Goal: Task Accomplishment & Management: Use online tool/utility

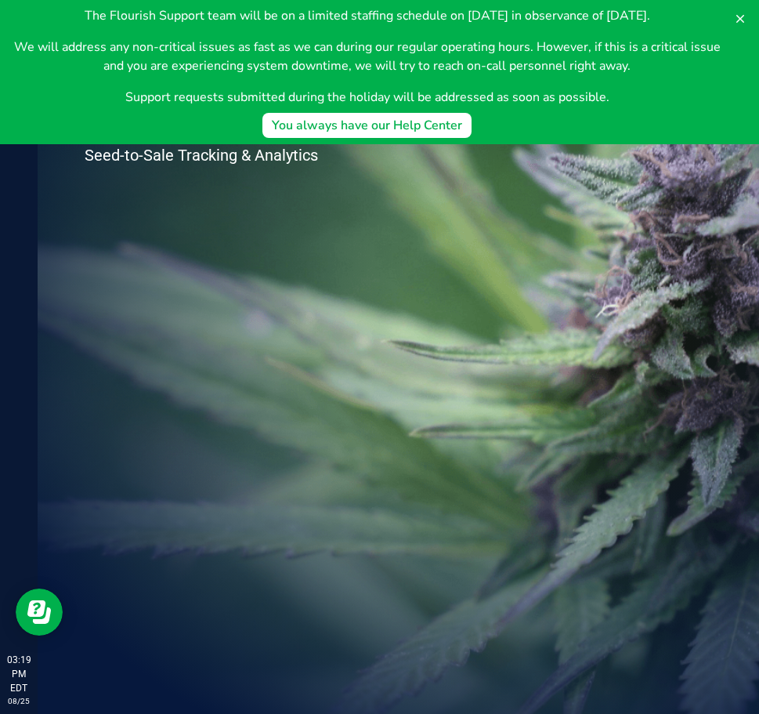
click at [202, 261] on div "Welcome to Flourish Software Seed-to-Sale Tracking & Analytics" at bounding box center [234, 376] width 392 height 676
click at [739, 15] on icon at bounding box center [740, 19] width 13 height 13
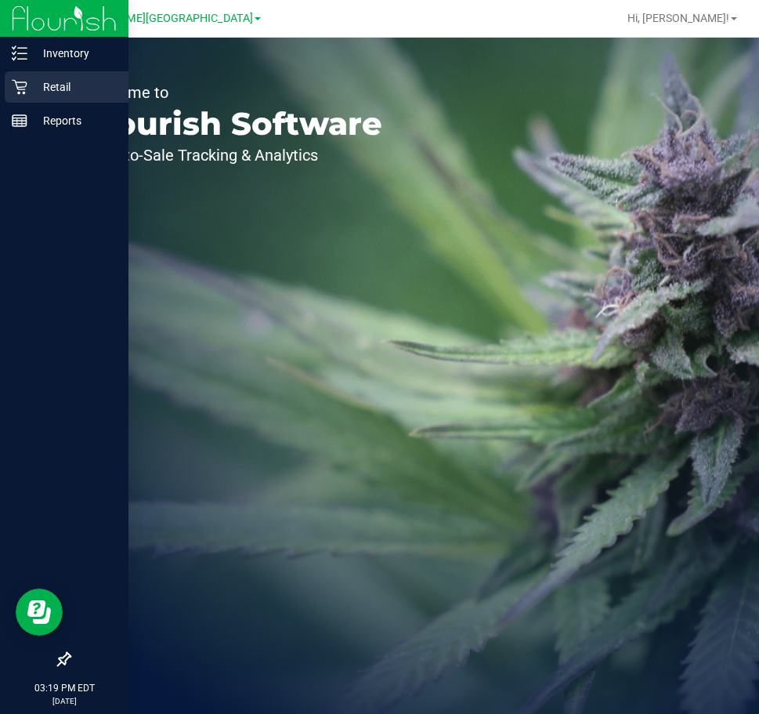
click at [31, 80] on p "Retail" at bounding box center [74, 87] width 94 height 19
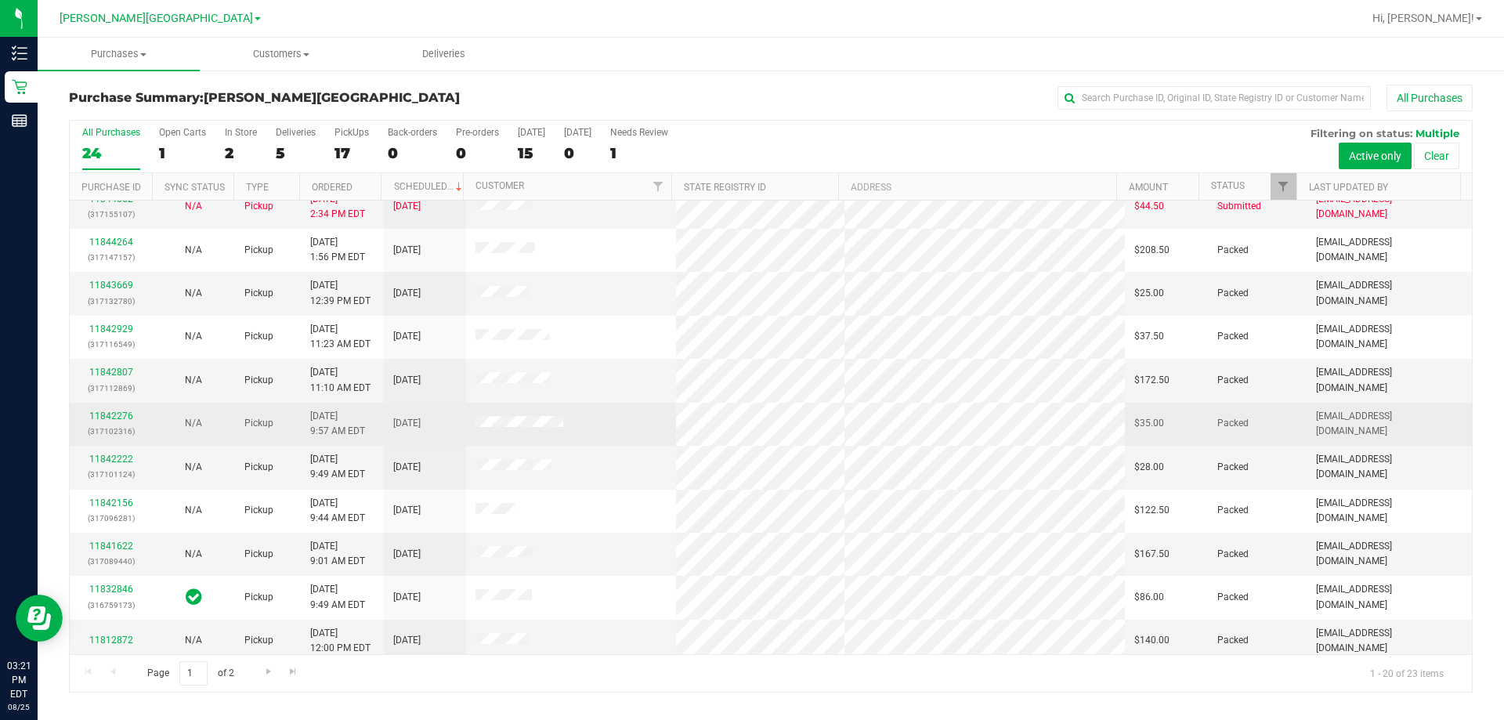
scroll to position [414, 0]
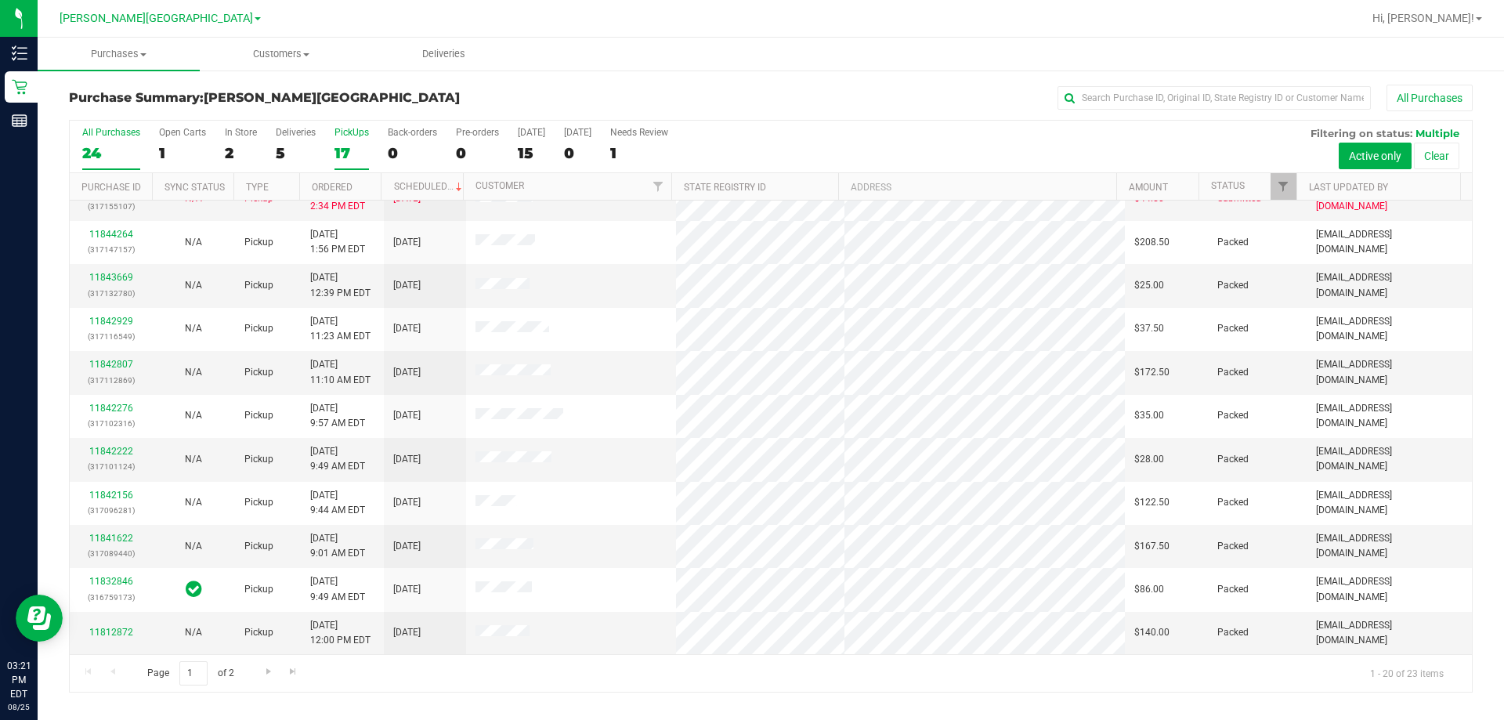
click at [350, 151] on div "17" at bounding box center [351, 153] width 34 height 18
click at [0, 0] on input "PickUps 17" at bounding box center [0, 0] width 0 height 0
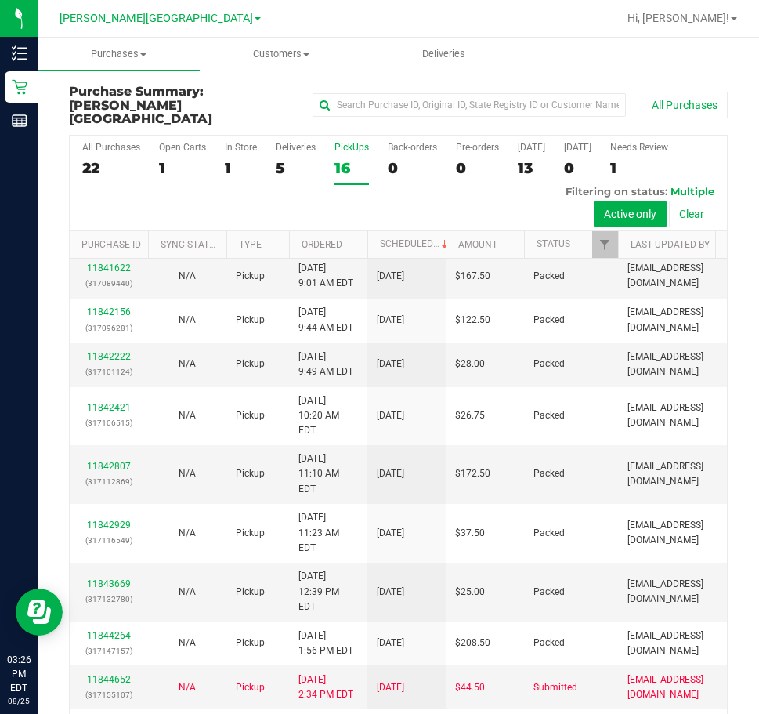
scroll to position [0, 0]
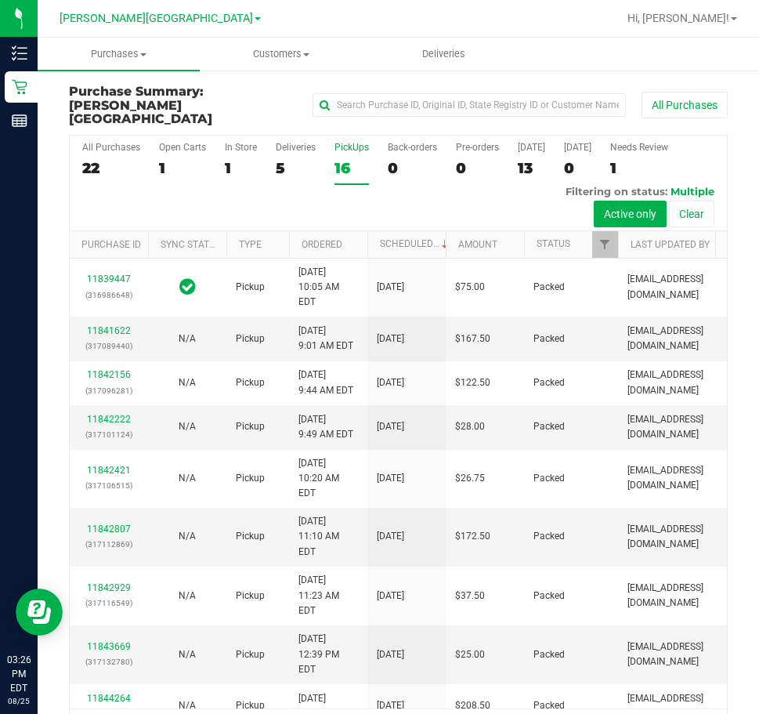
click at [340, 159] on div "16" at bounding box center [351, 168] width 34 height 18
click at [0, 0] on input "PickUps 16" at bounding box center [0, 0] width 0 height 0
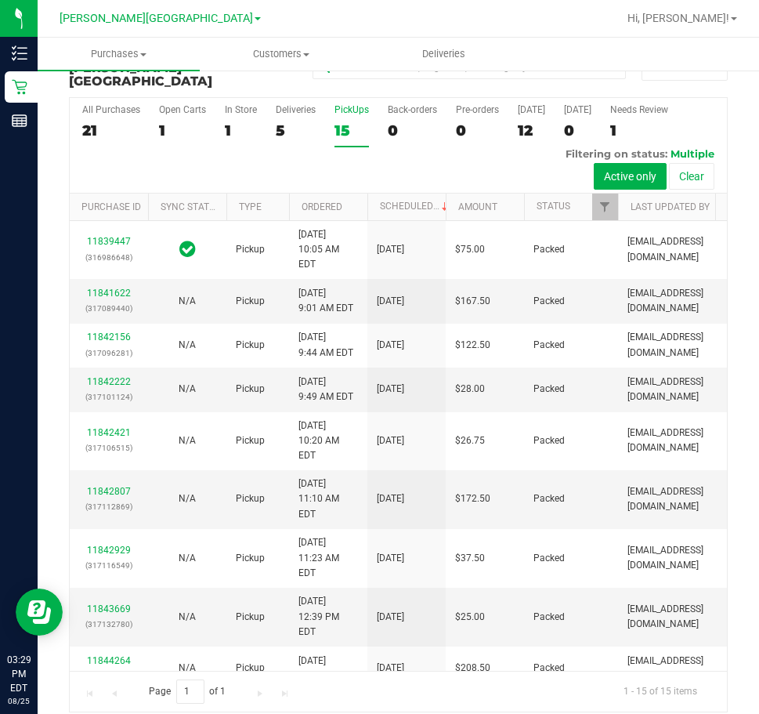
click at [344, 121] on div "15" at bounding box center [351, 130] width 34 height 18
click at [0, 0] on input "PickUps 15" at bounding box center [0, 0] width 0 height 0
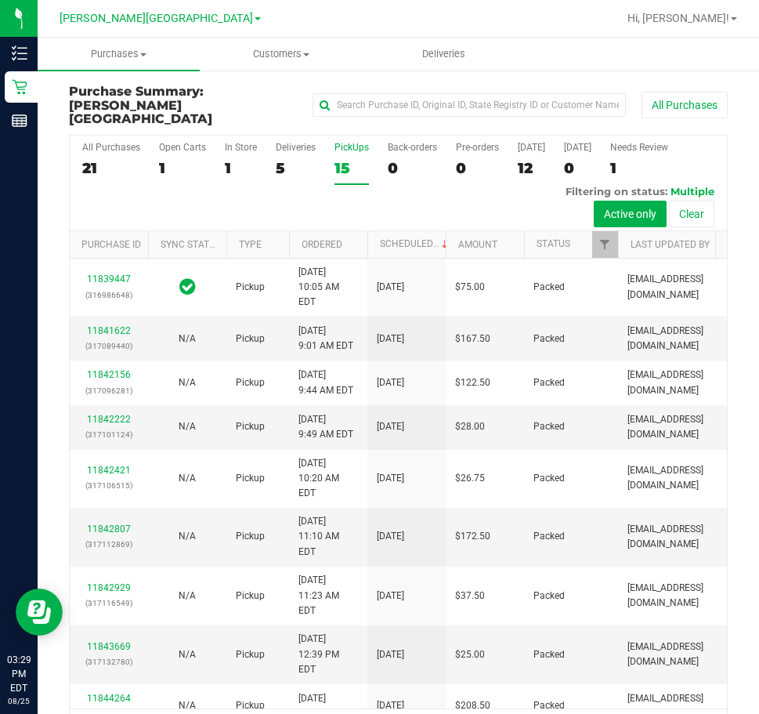
click at [344, 159] on div "15" at bounding box center [351, 168] width 34 height 18
click at [0, 0] on input "PickUps 15" at bounding box center [0, 0] width 0 height 0
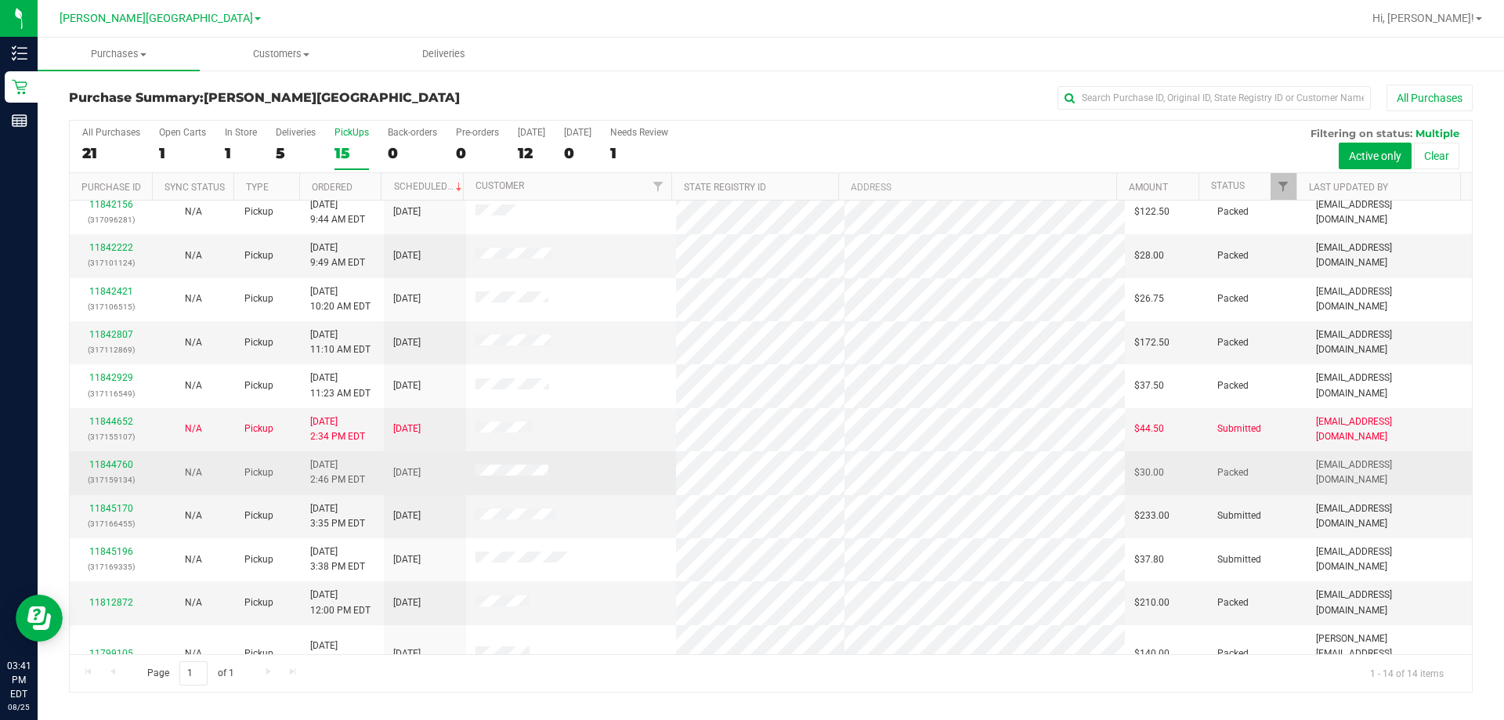
scroll to position [154, 0]
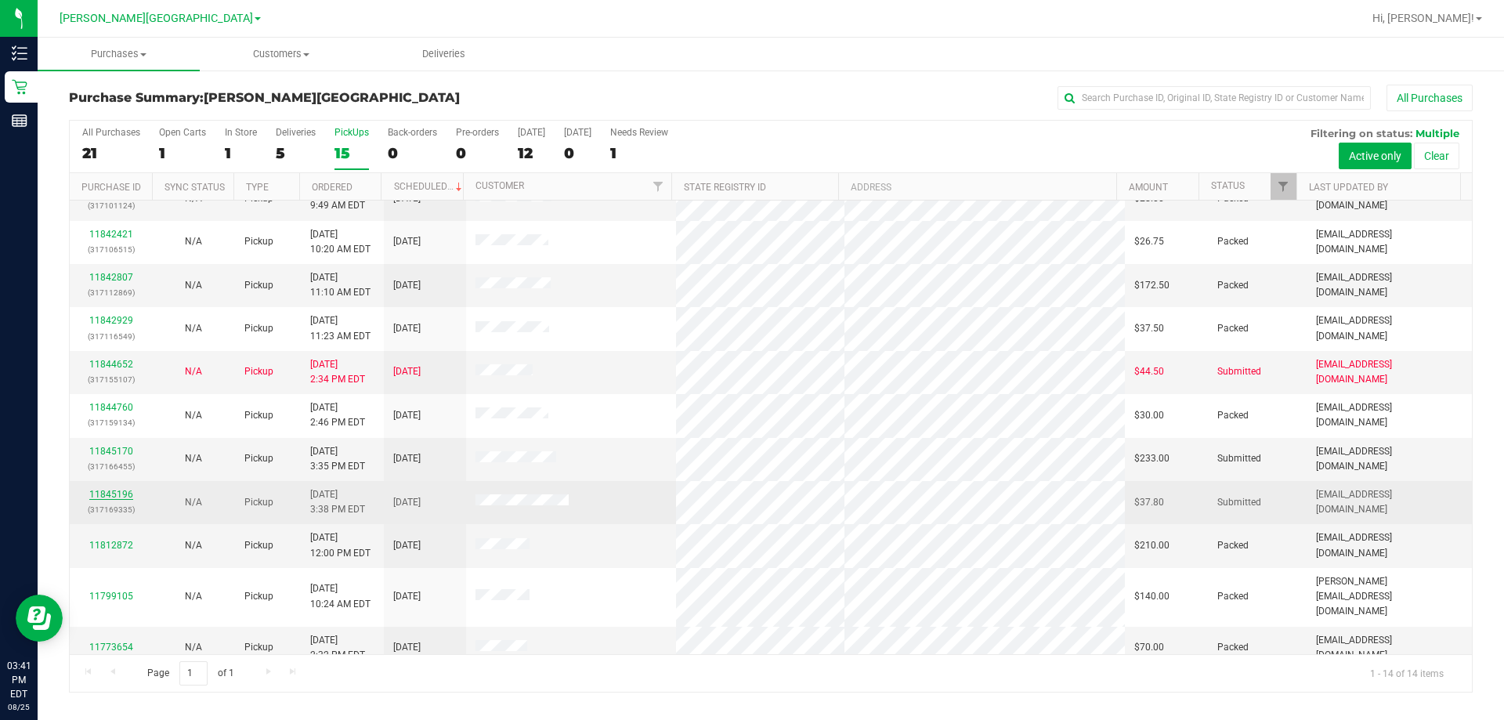
click at [120, 496] on link "11845196" at bounding box center [111, 494] width 44 height 11
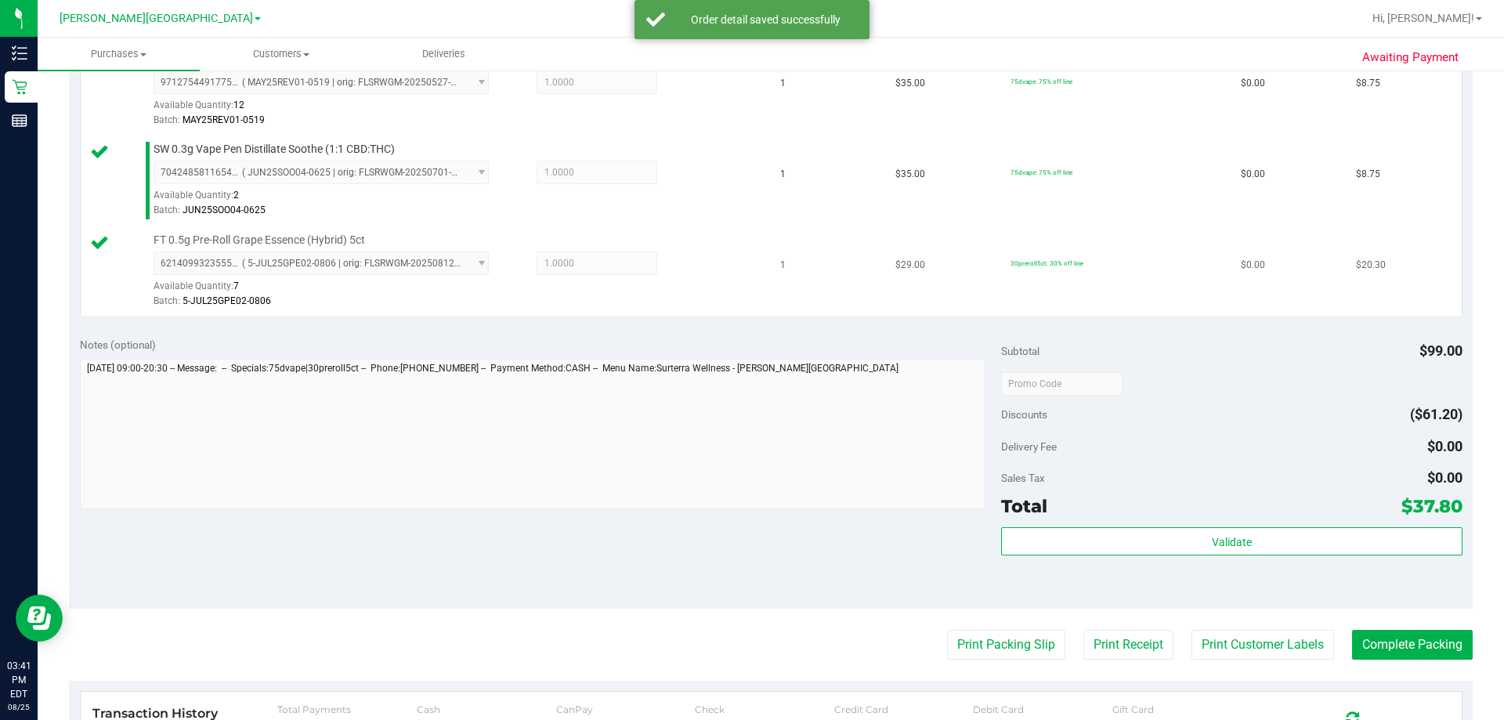
scroll to position [470, 0]
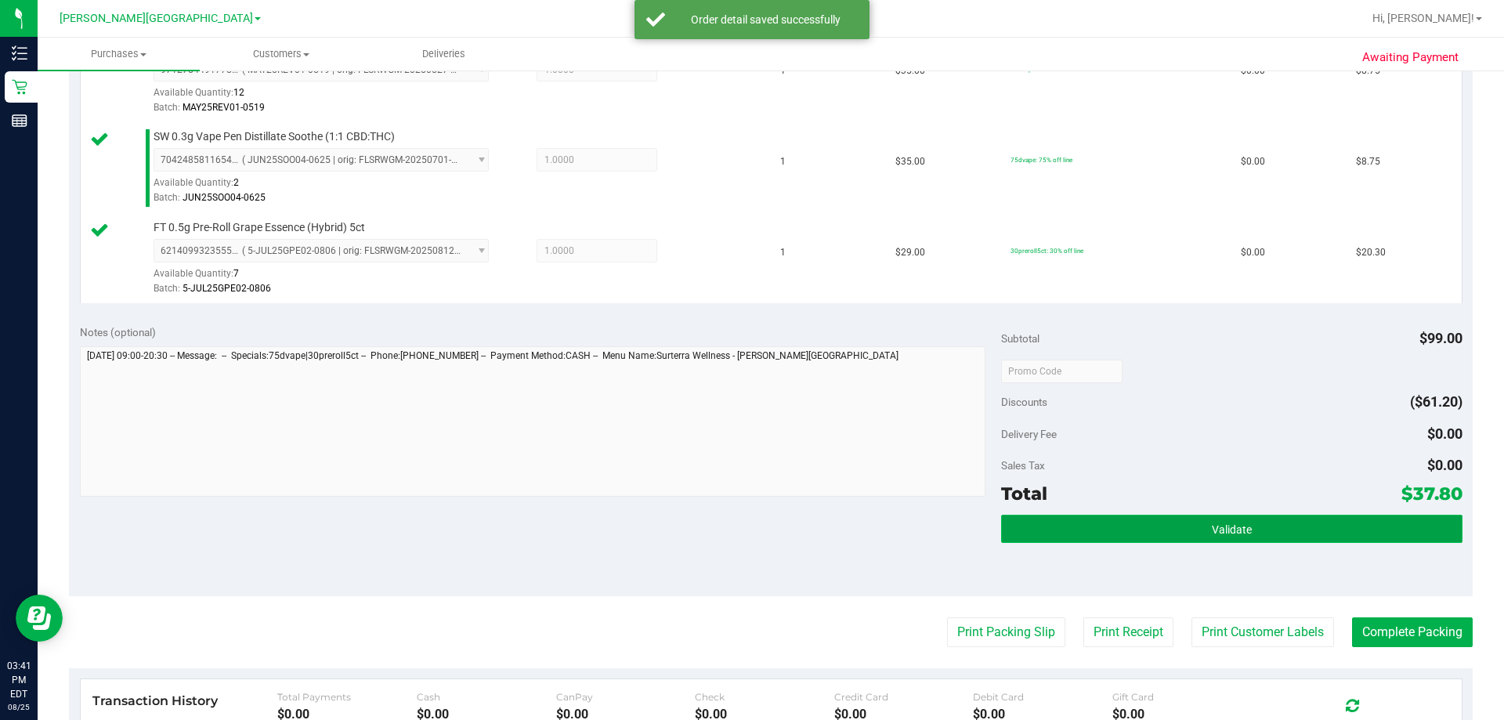
click at [758, 526] on button "Validate" at bounding box center [1231, 529] width 461 height 28
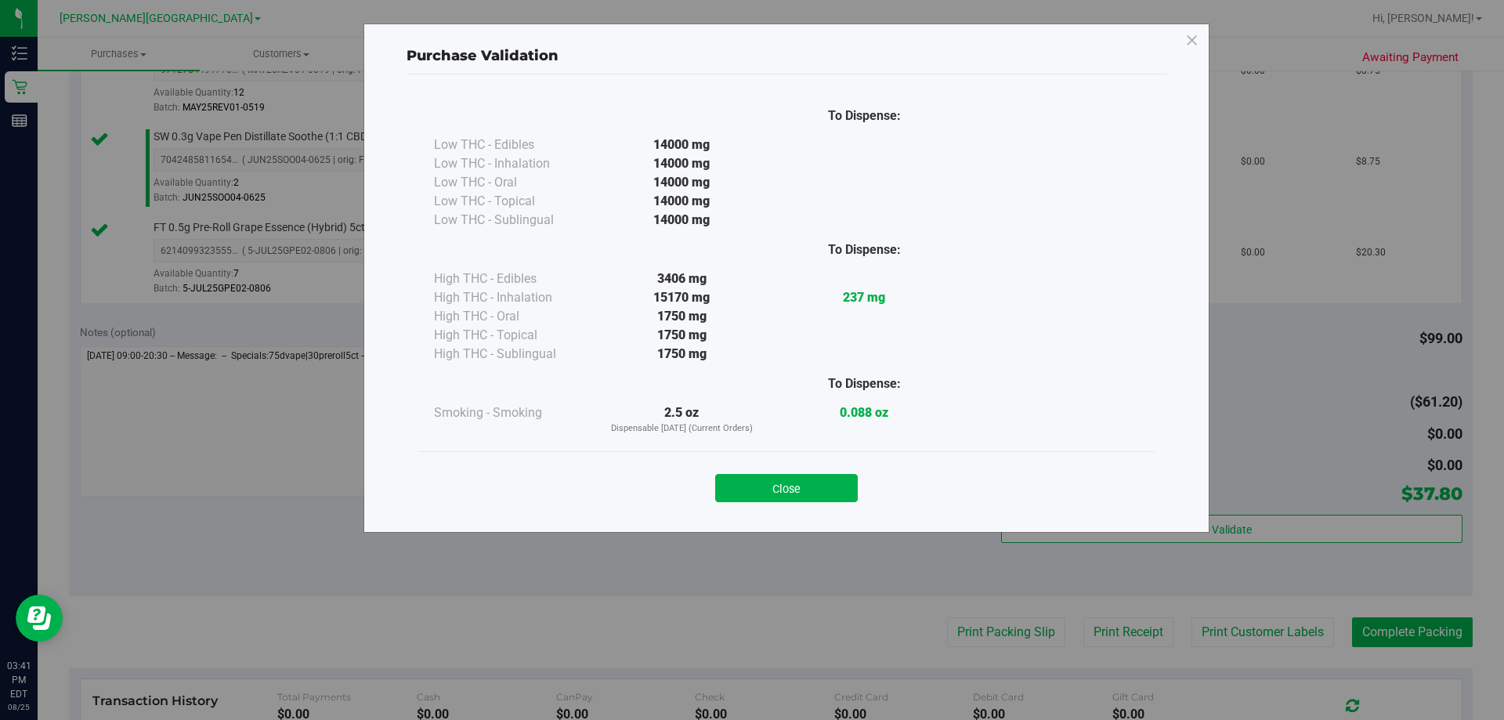
click at [758, 485] on button "Close" at bounding box center [786, 488] width 143 height 28
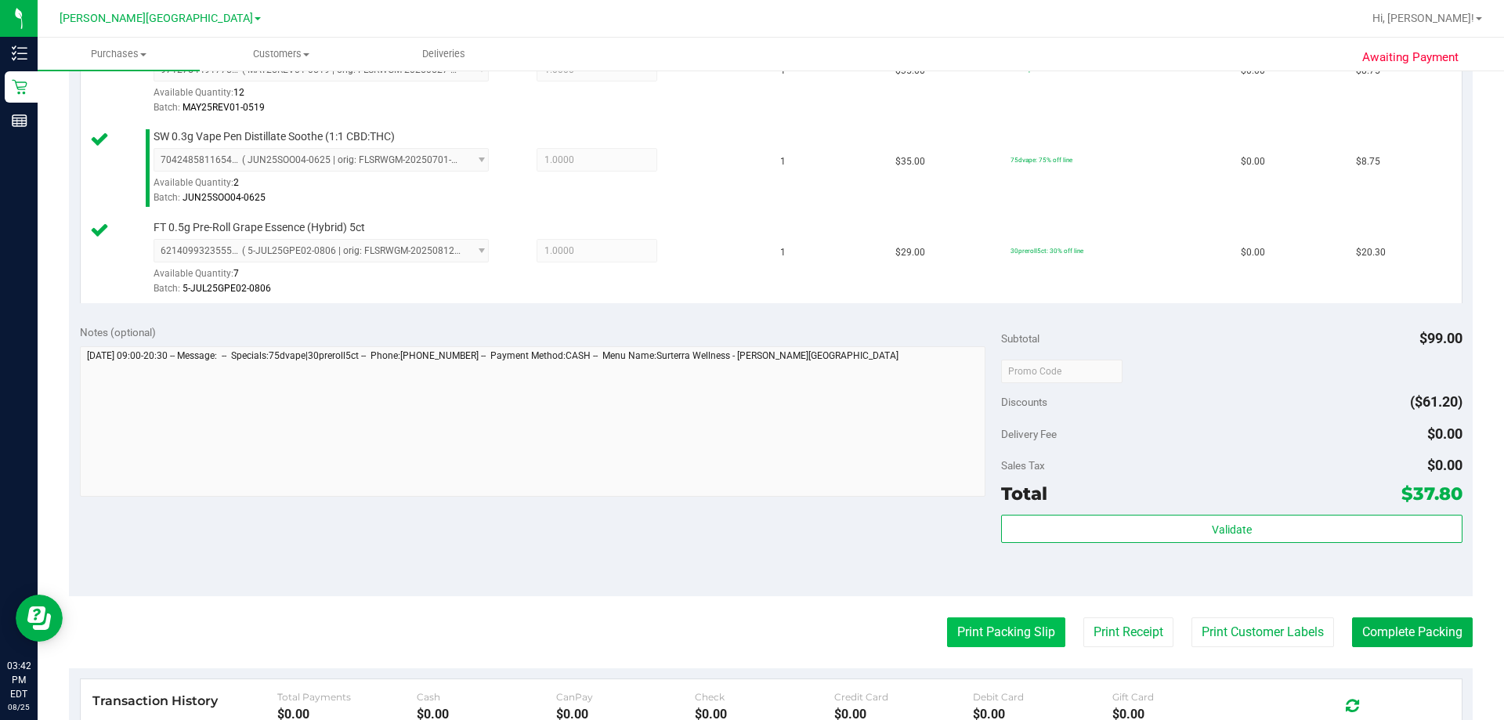
click at [758, 642] on button "Print Packing Slip" at bounding box center [1006, 632] width 118 height 30
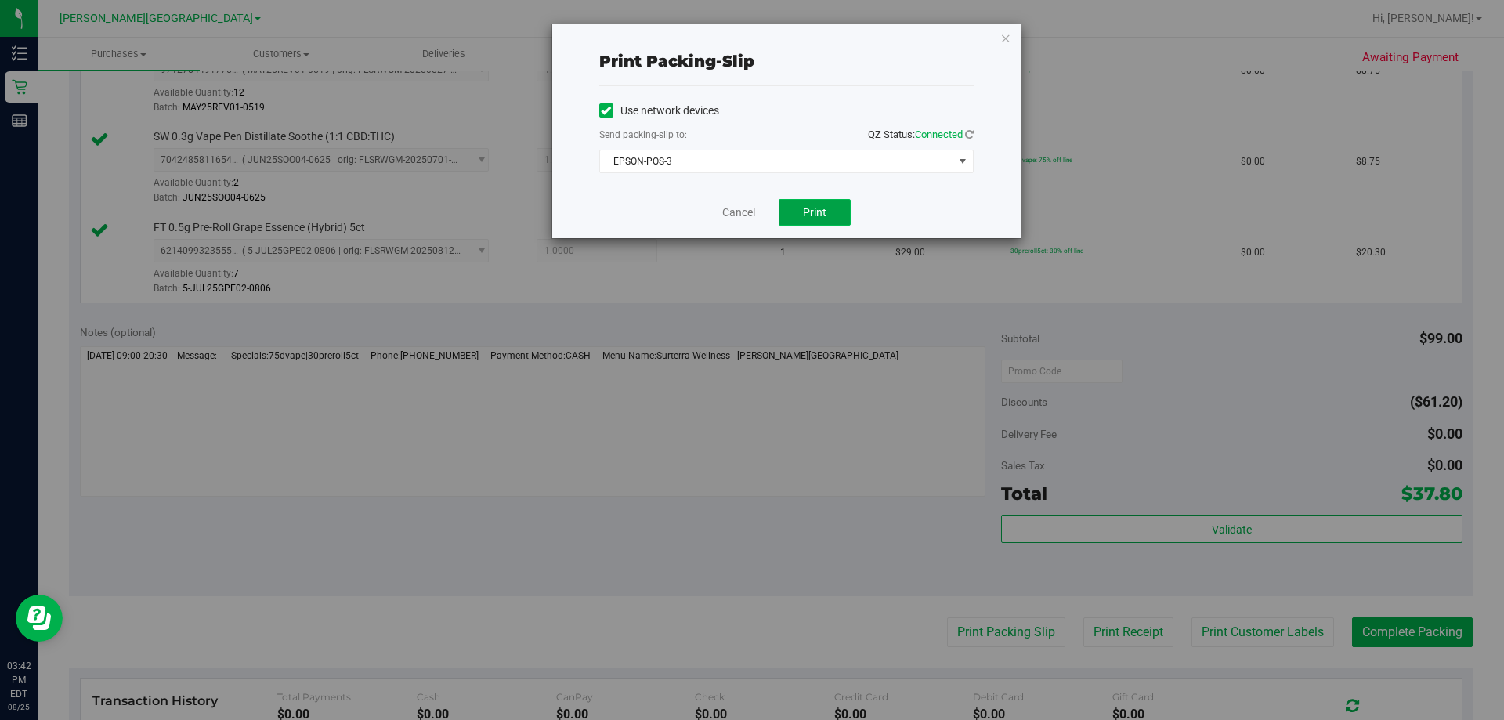
click at [758, 209] on button "Print" at bounding box center [815, 212] width 72 height 27
click at [758, 40] on icon "button" at bounding box center [1005, 37] width 11 height 19
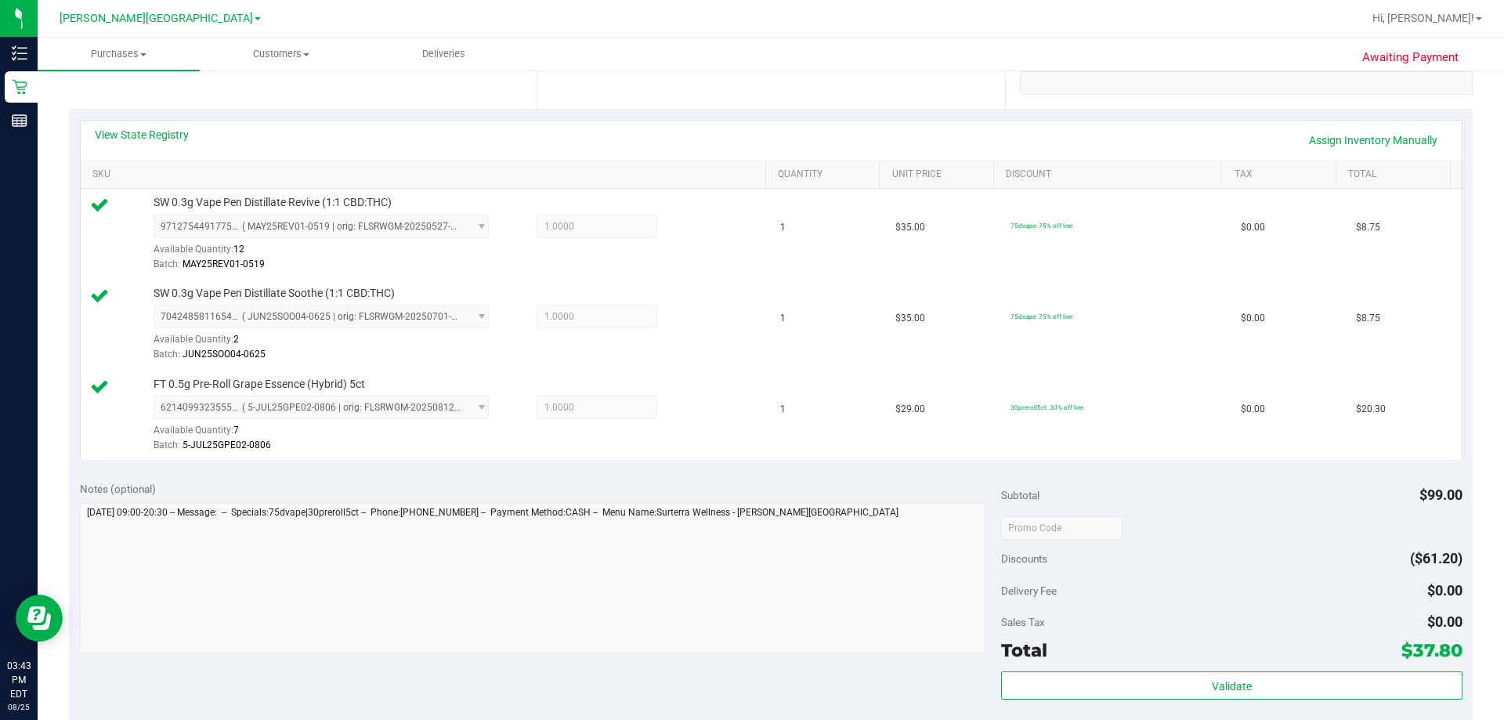
scroll to position [627, 0]
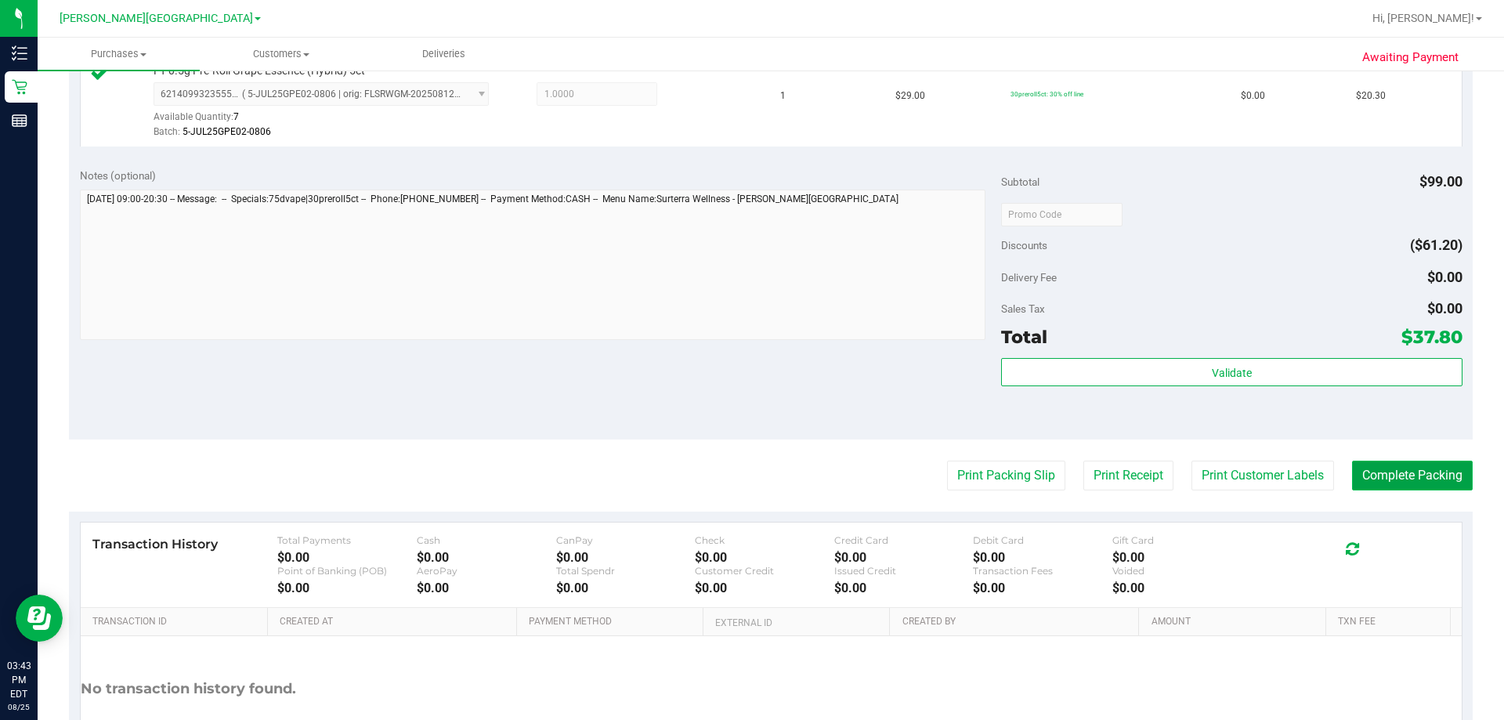
click at [758, 475] on button "Complete Packing" at bounding box center [1412, 476] width 121 height 30
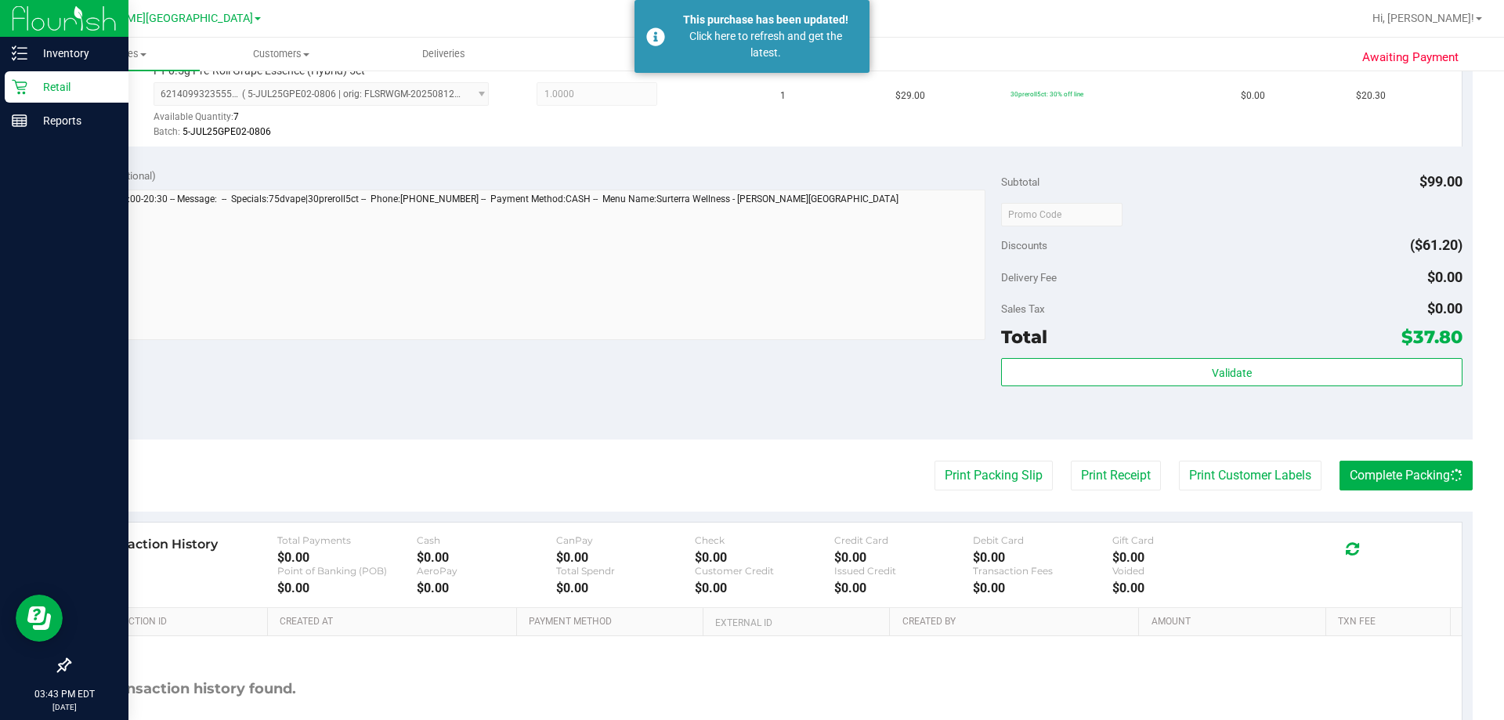
click at [30, 81] on p "Retail" at bounding box center [74, 87] width 94 height 19
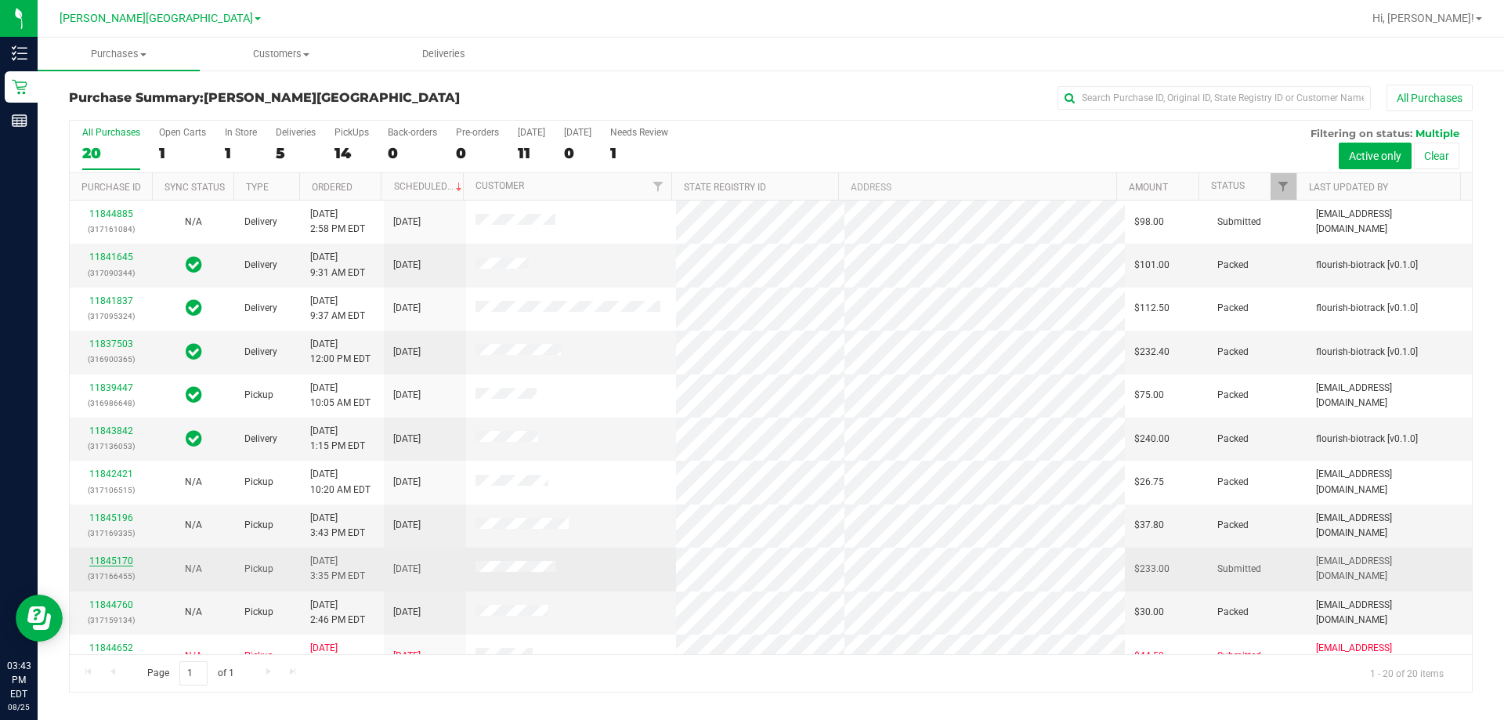
click at [115, 564] on link "11845170" at bounding box center [111, 560] width 44 height 11
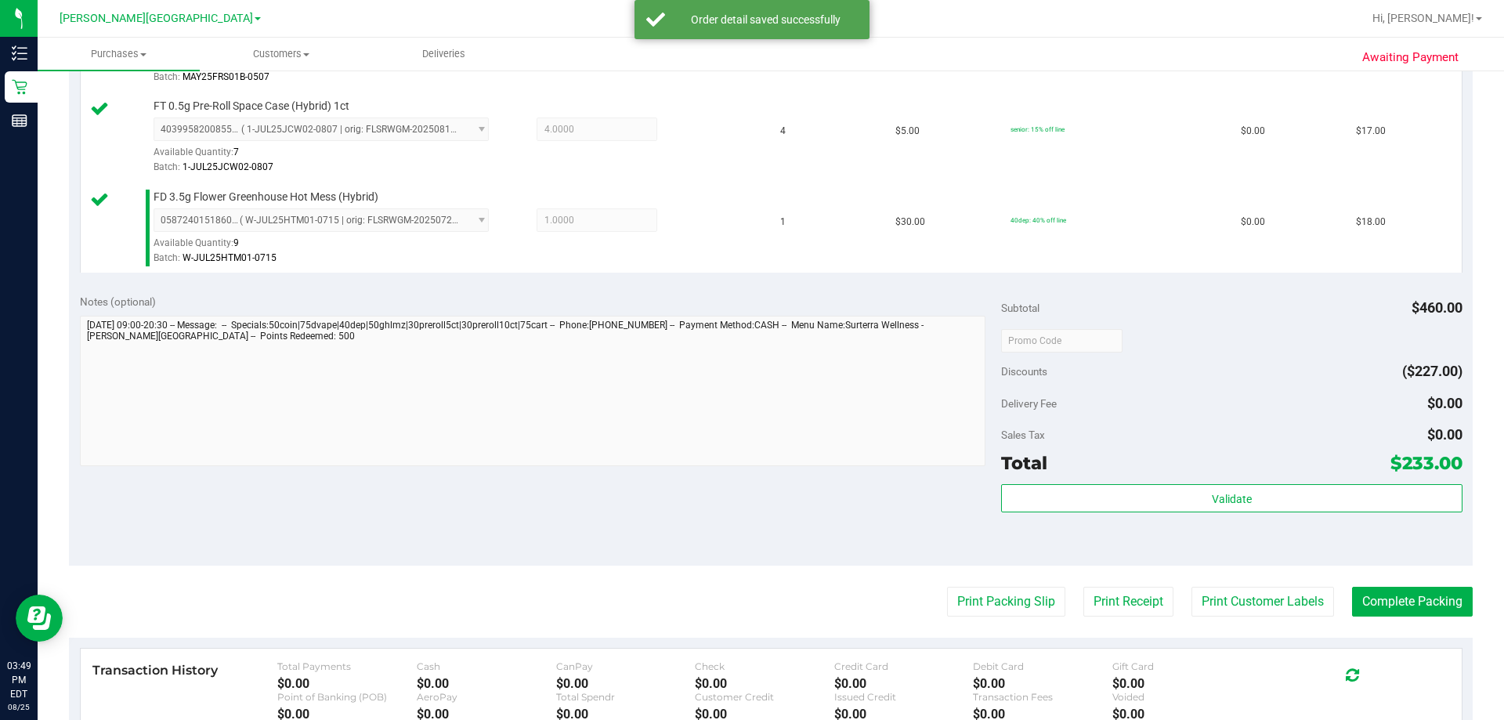
scroll to position [1253, 0]
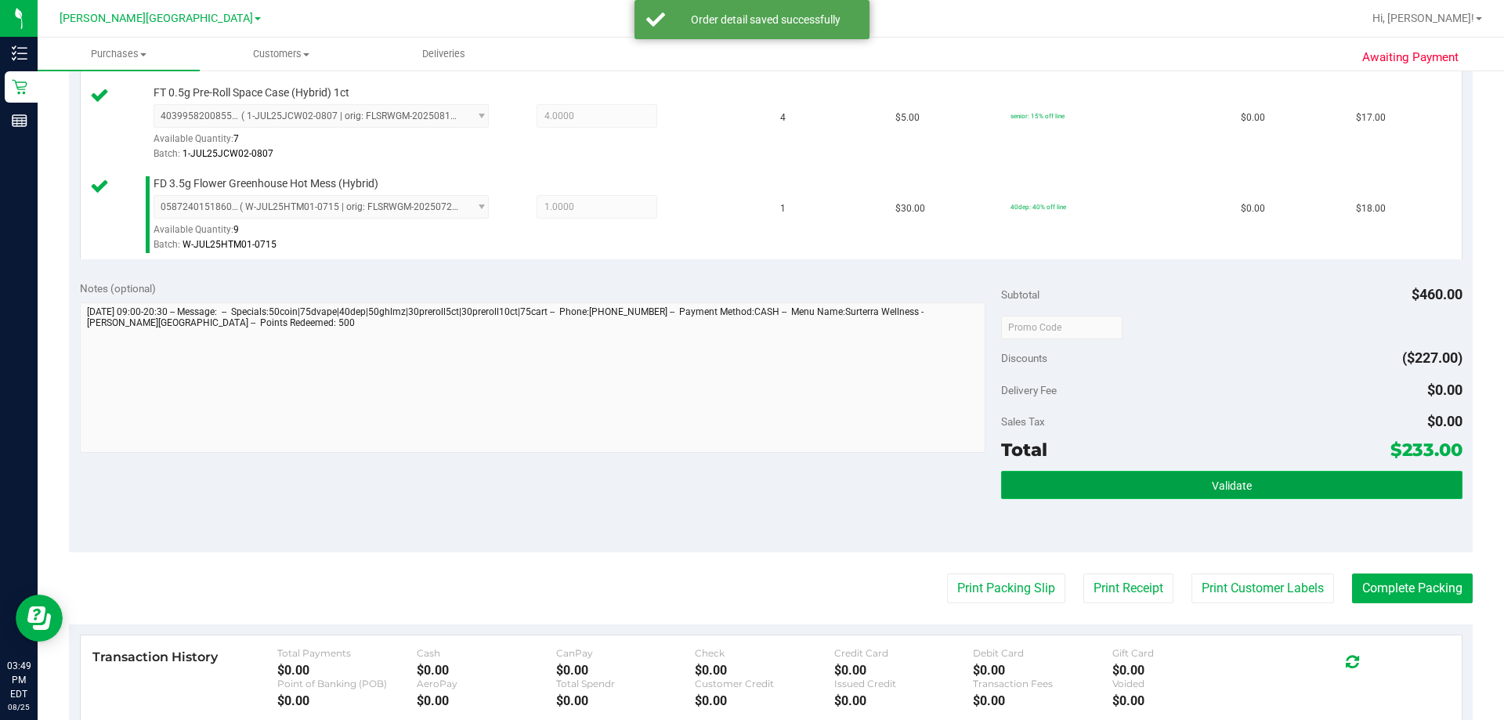
click at [758, 479] on button "Validate" at bounding box center [1231, 485] width 461 height 28
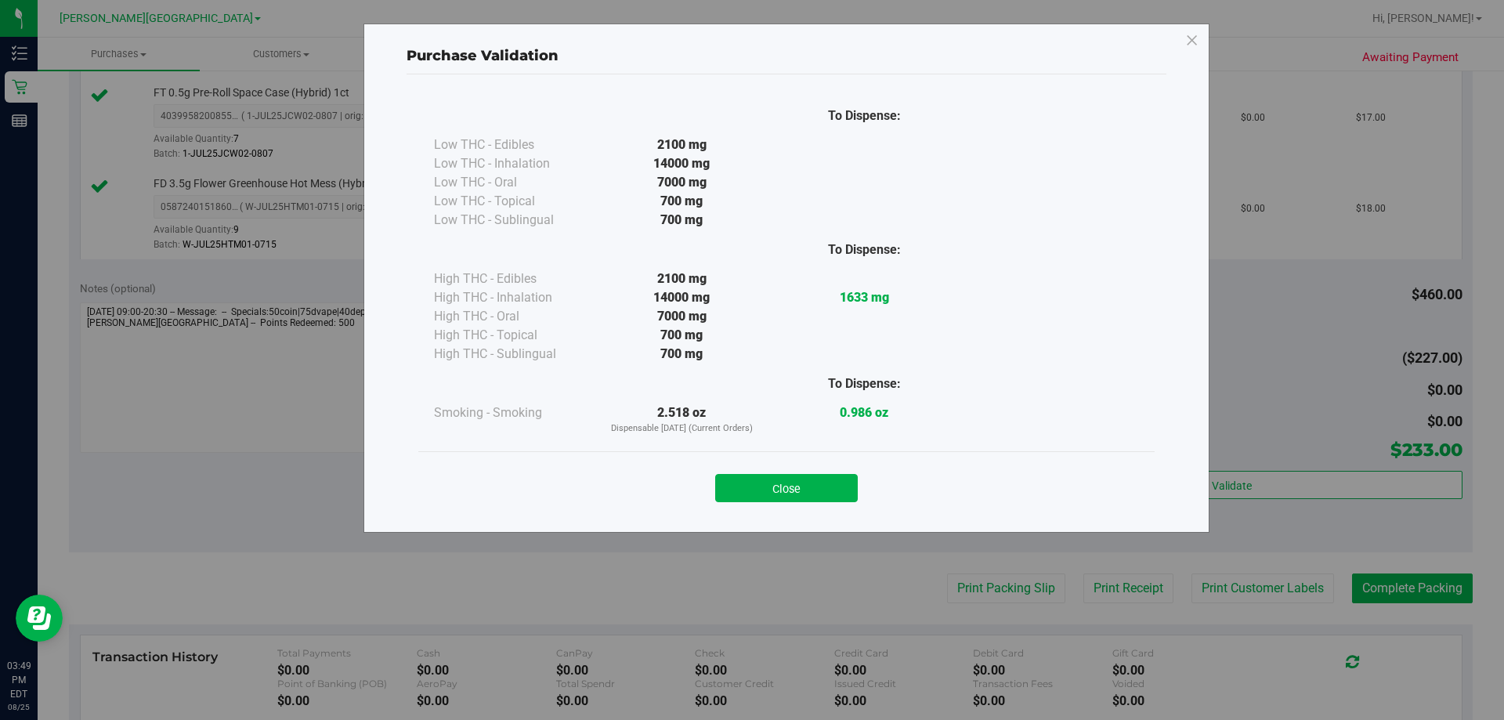
click at [758, 479] on button "Close" at bounding box center [786, 488] width 143 height 28
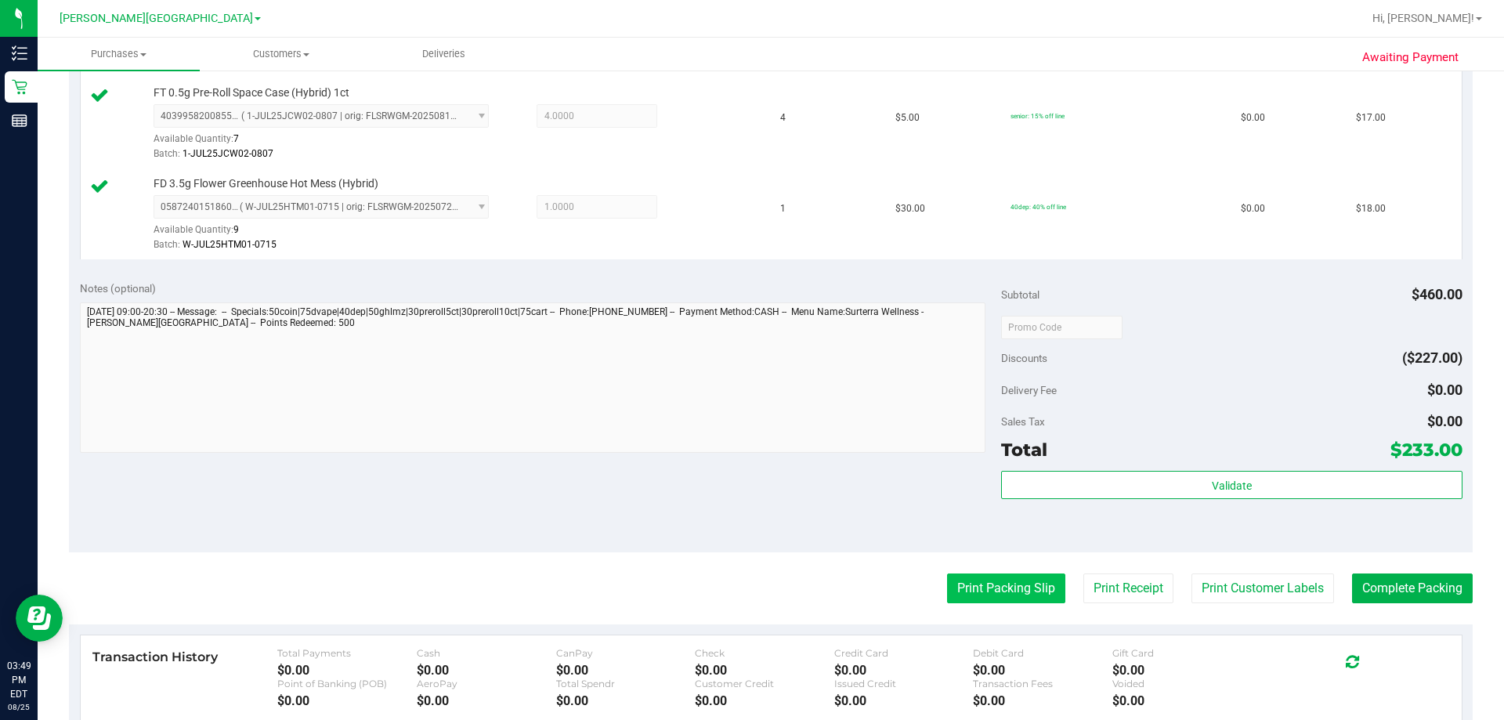
click at [758, 583] on button "Print Packing Slip" at bounding box center [1006, 588] width 118 height 30
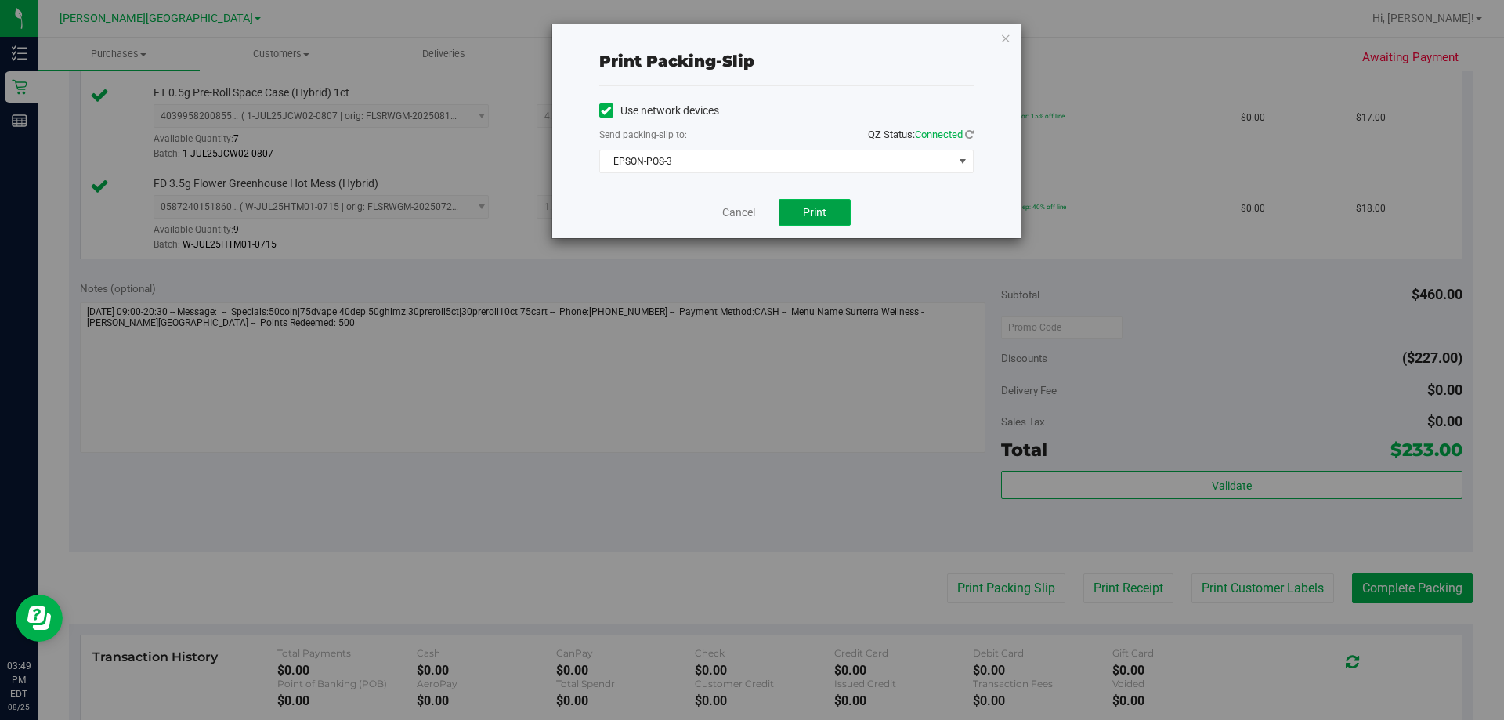
click at [758, 204] on button "Print" at bounding box center [815, 212] width 72 height 27
click at [758, 212] on span "Print" at bounding box center [814, 212] width 23 height 13
click at [758, 37] on icon "button" at bounding box center [1005, 37] width 11 height 19
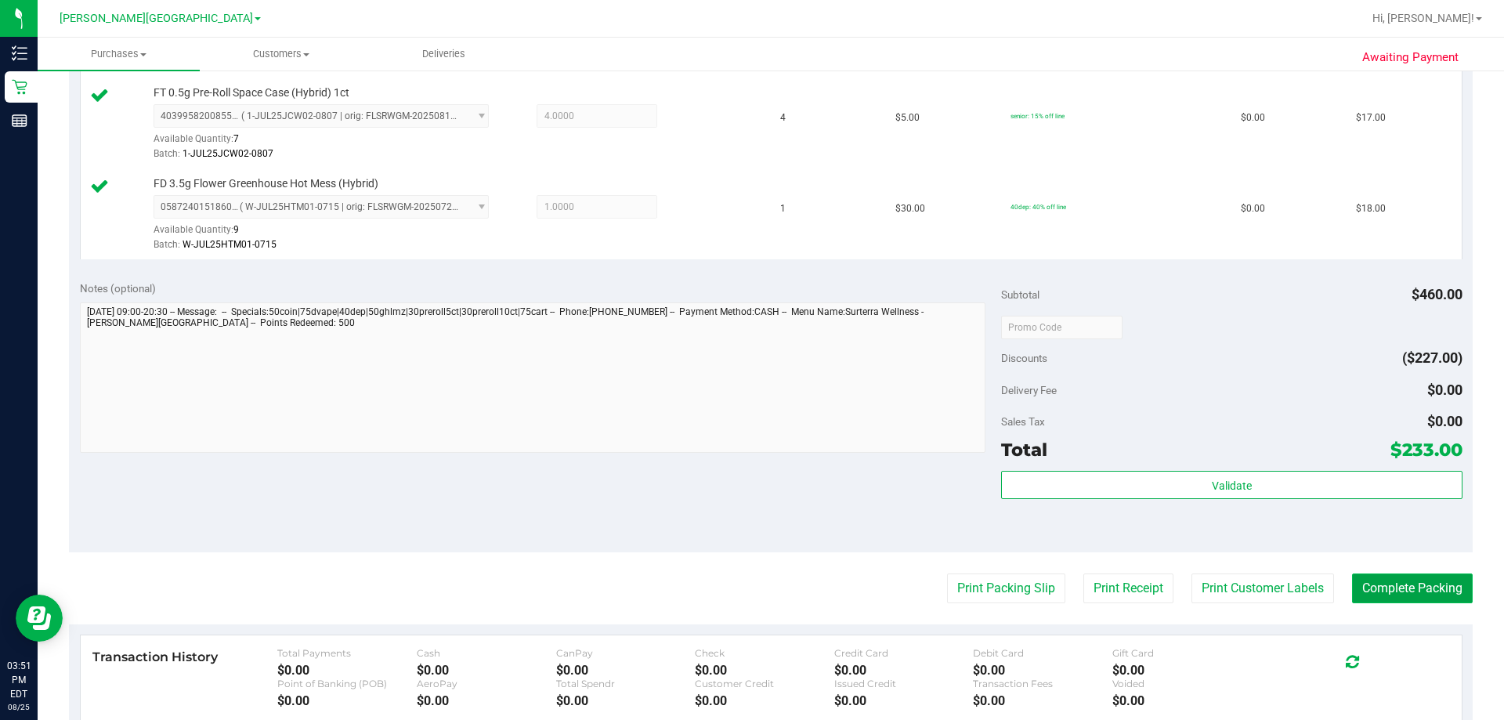
click at [758, 597] on button "Complete Packing" at bounding box center [1412, 588] width 121 height 30
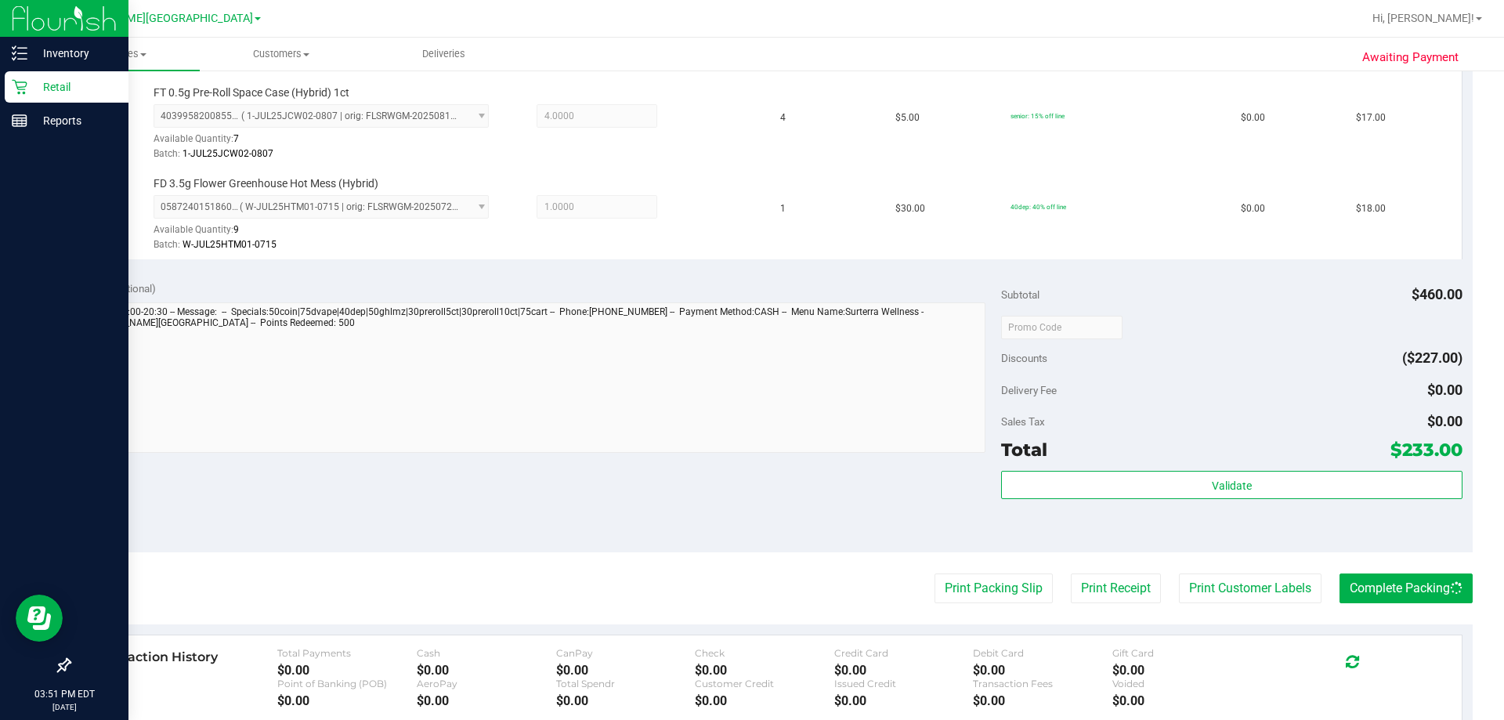
click at [37, 85] on p "Retail" at bounding box center [74, 87] width 94 height 19
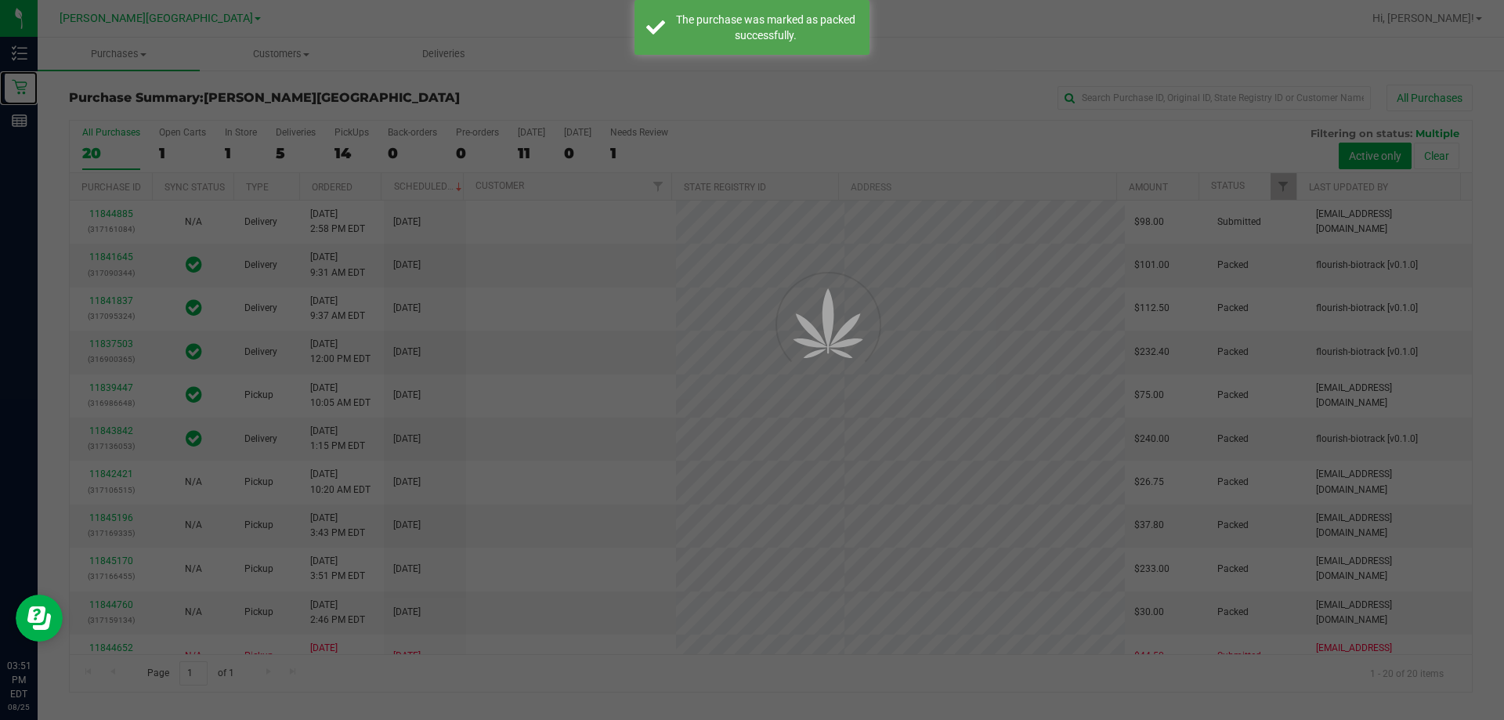
scroll to position [123, 0]
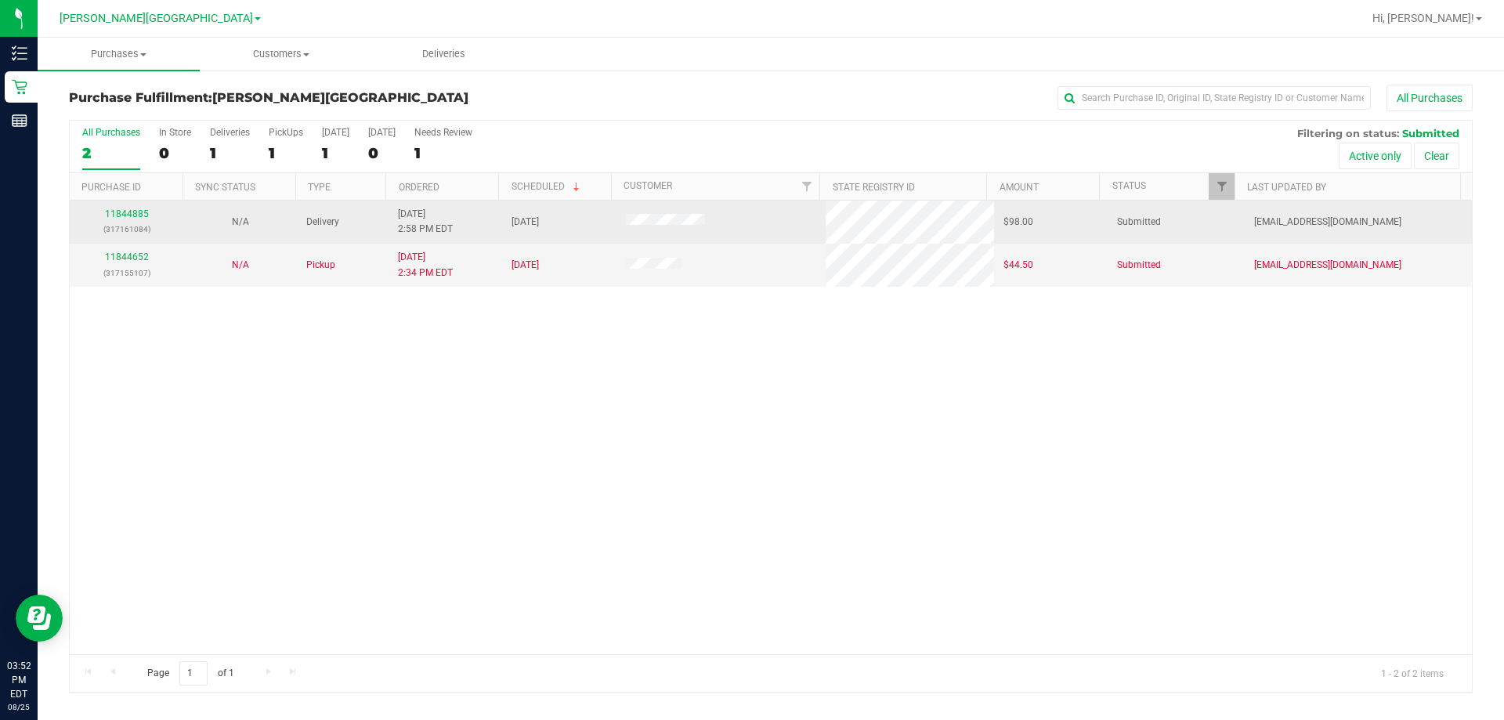
click at [136, 208] on div "11844885 (317161084)" at bounding box center [126, 222] width 95 height 30
click at [135, 211] on link "11844885" at bounding box center [127, 213] width 44 height 11
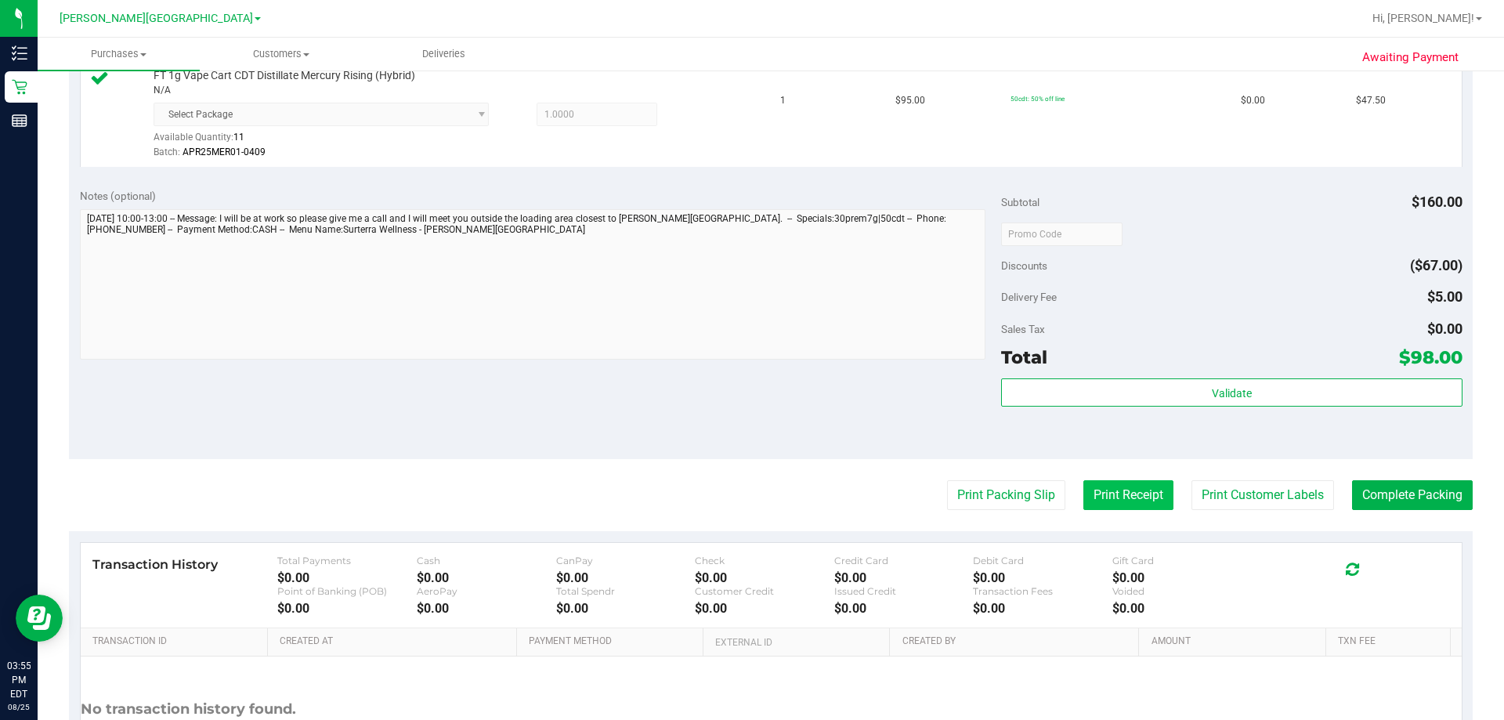
scroll to position [548, 0]
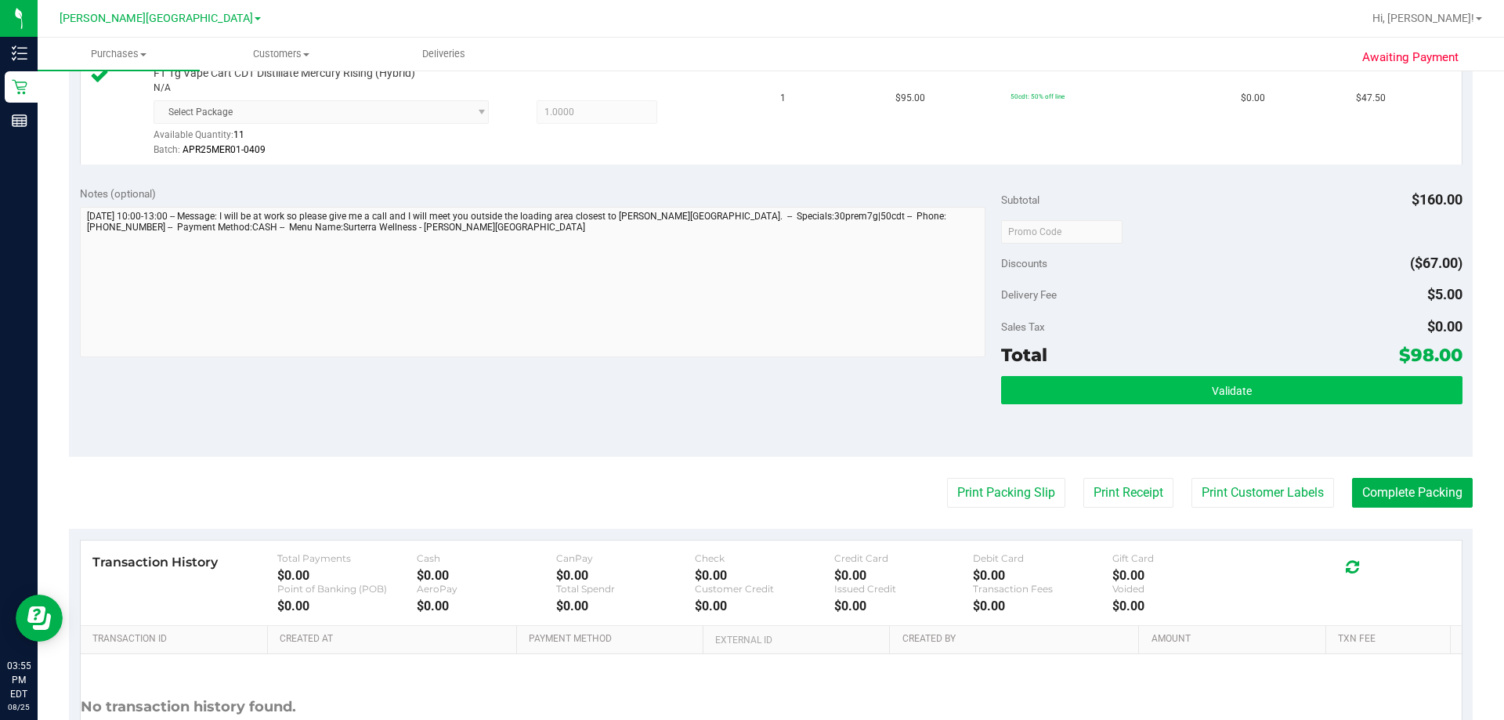
click at [758, 408] on div "Validate" at bounding box center [1231, 411] width 461 height 70
click at [758, 397] on button "Validate" at bounding box center [1231, 390] width 461 height 28
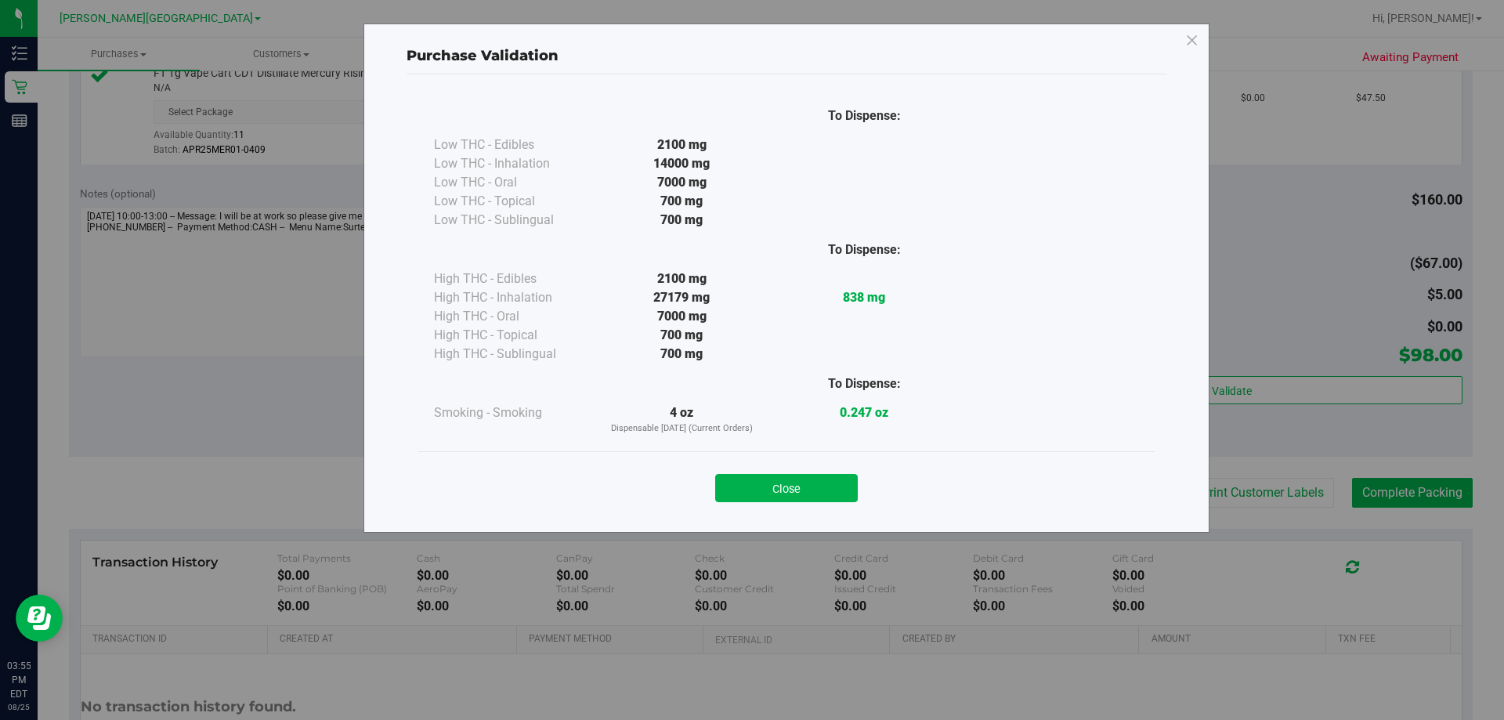
click at [758, 479] on button "Close" at bounding box center [786, 488] width 143 height 28
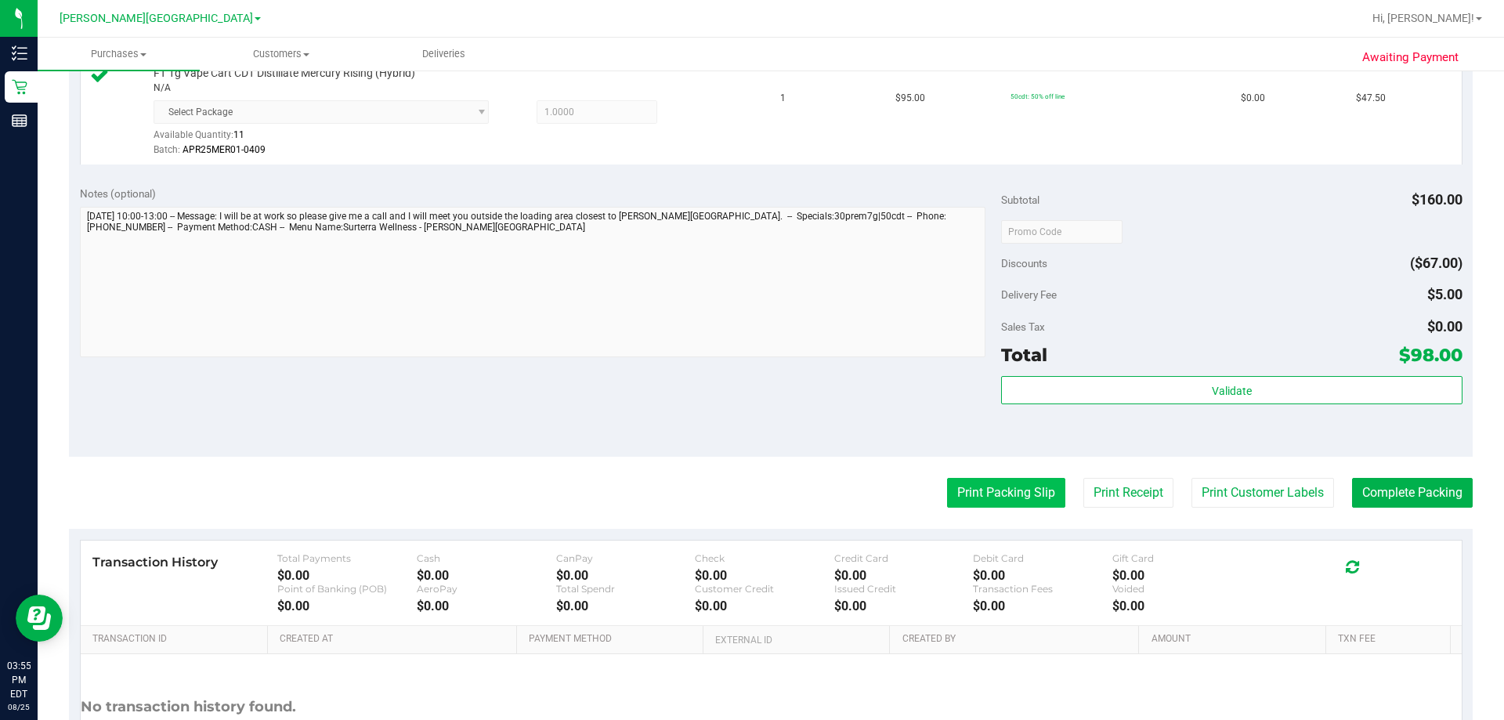
click at [758, 494] on button "Print Packing Slip" at bounding box center [1006, 493] width 118 height 30
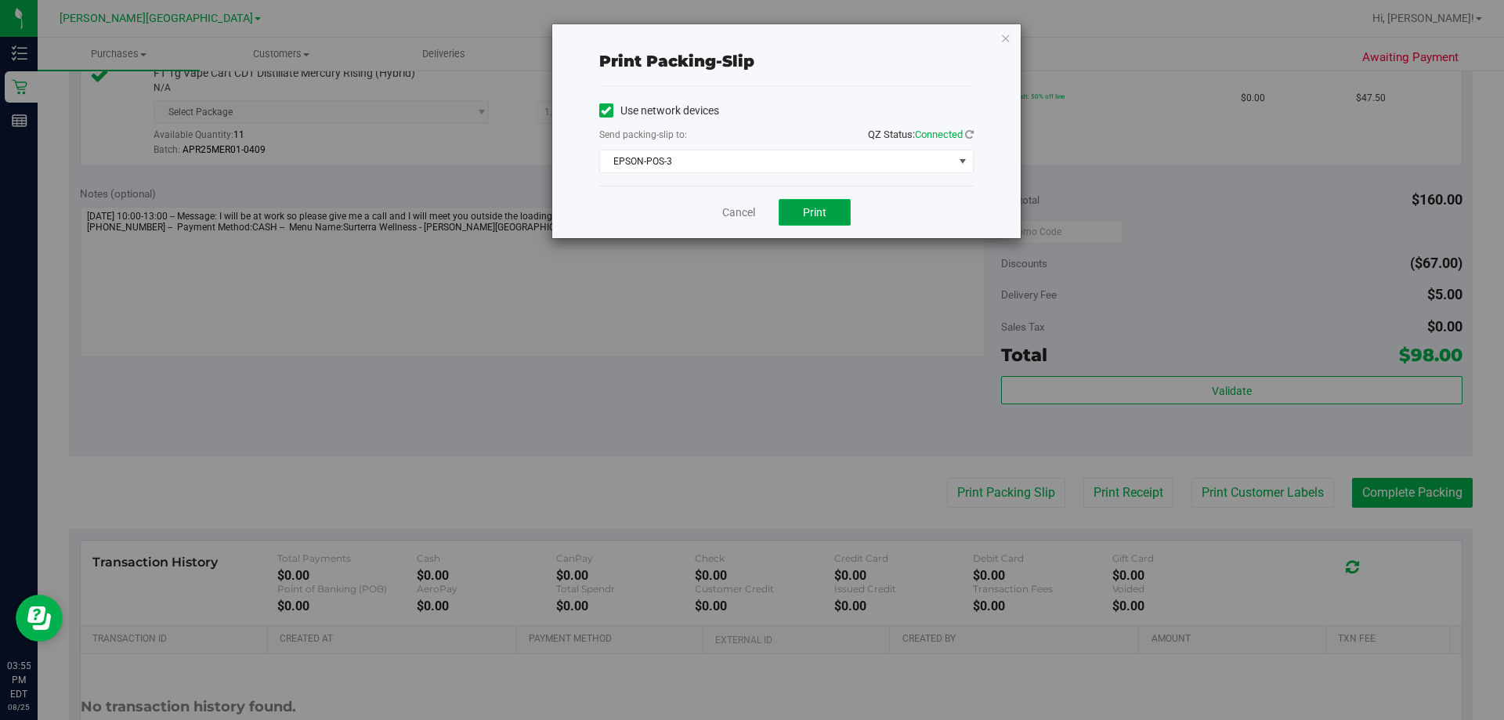
click at [758, 206] on span "Print" at bounding box center [814, 212] width 23 height 13
click at [758, 40] on icon "button" at bounding box center [1005, 37] width 11 height 19
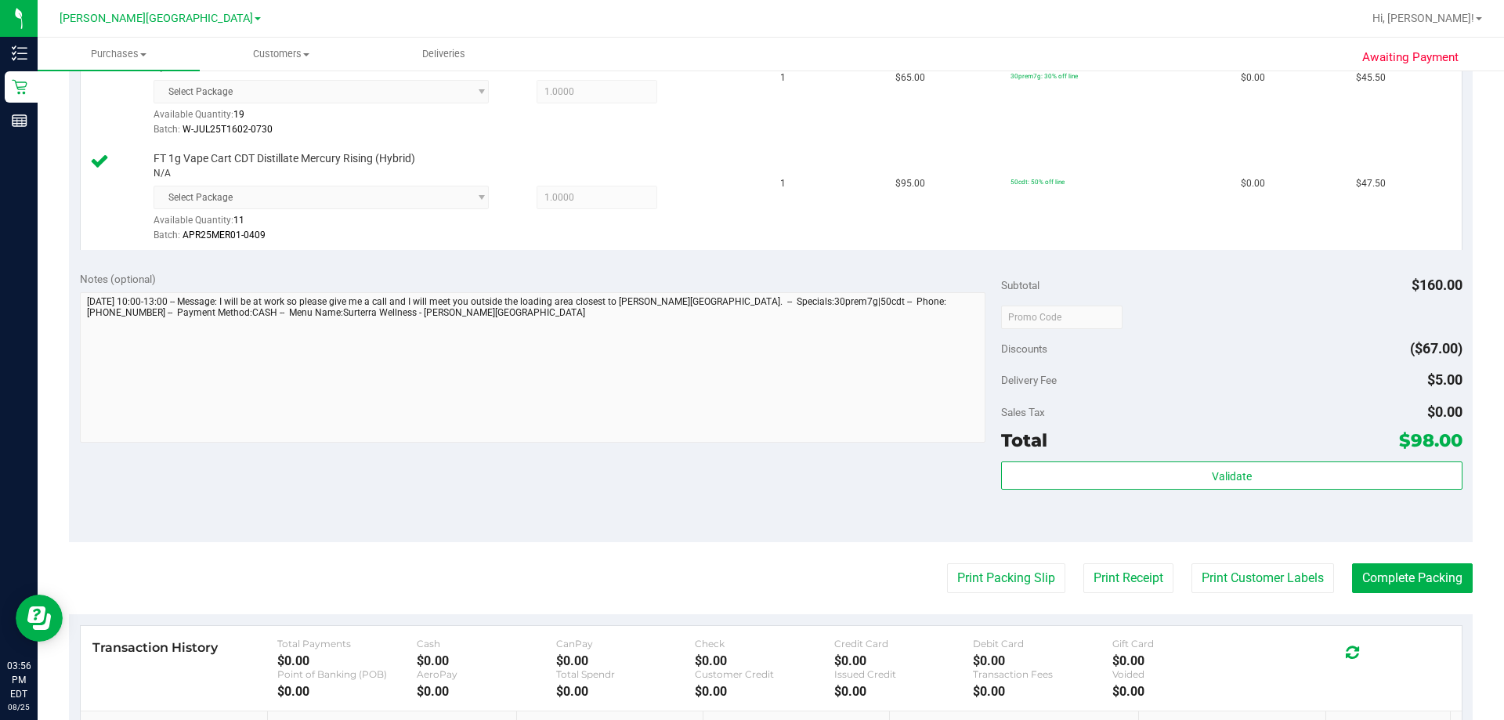
scroll to position [470, 0]
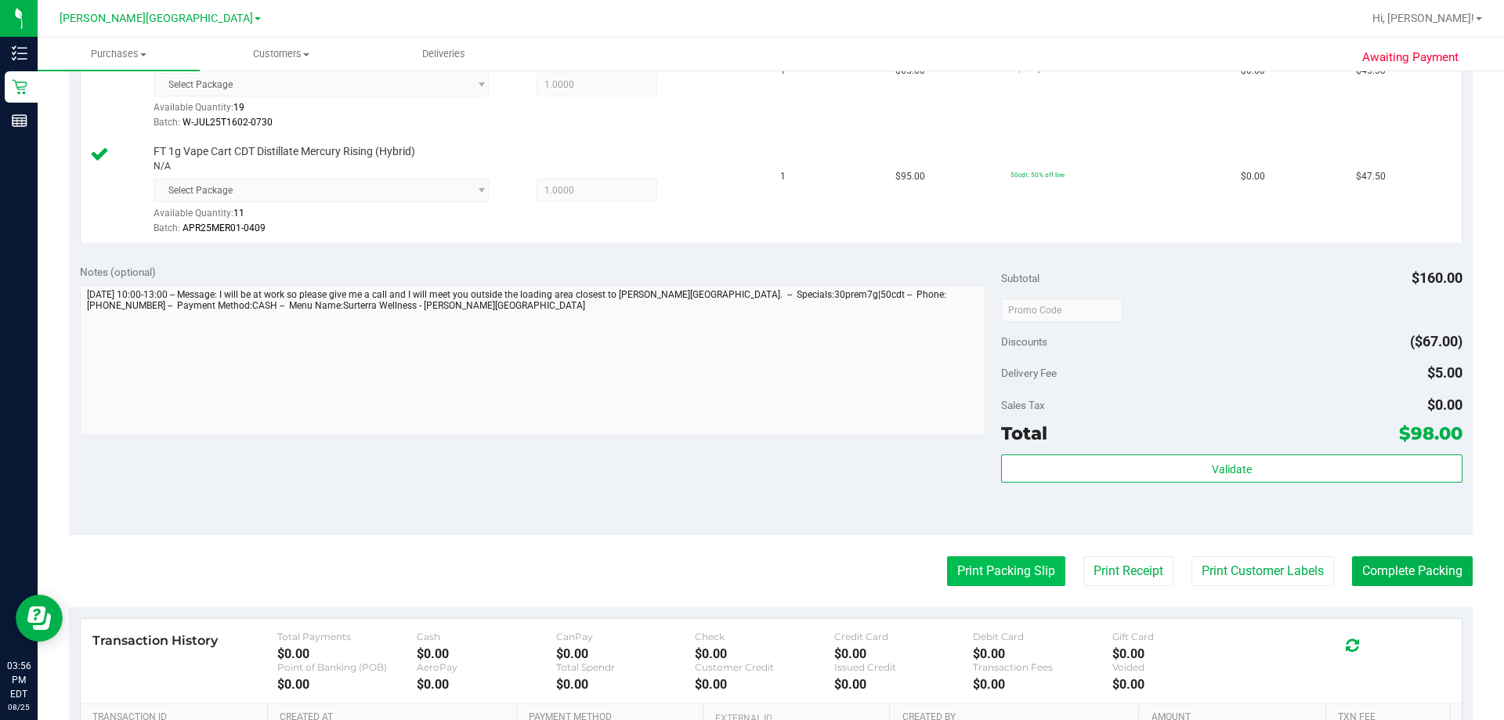
click at [758, 562] on button "Print Packing Slip" at bounding box center [1006, 571] width 118 height 30
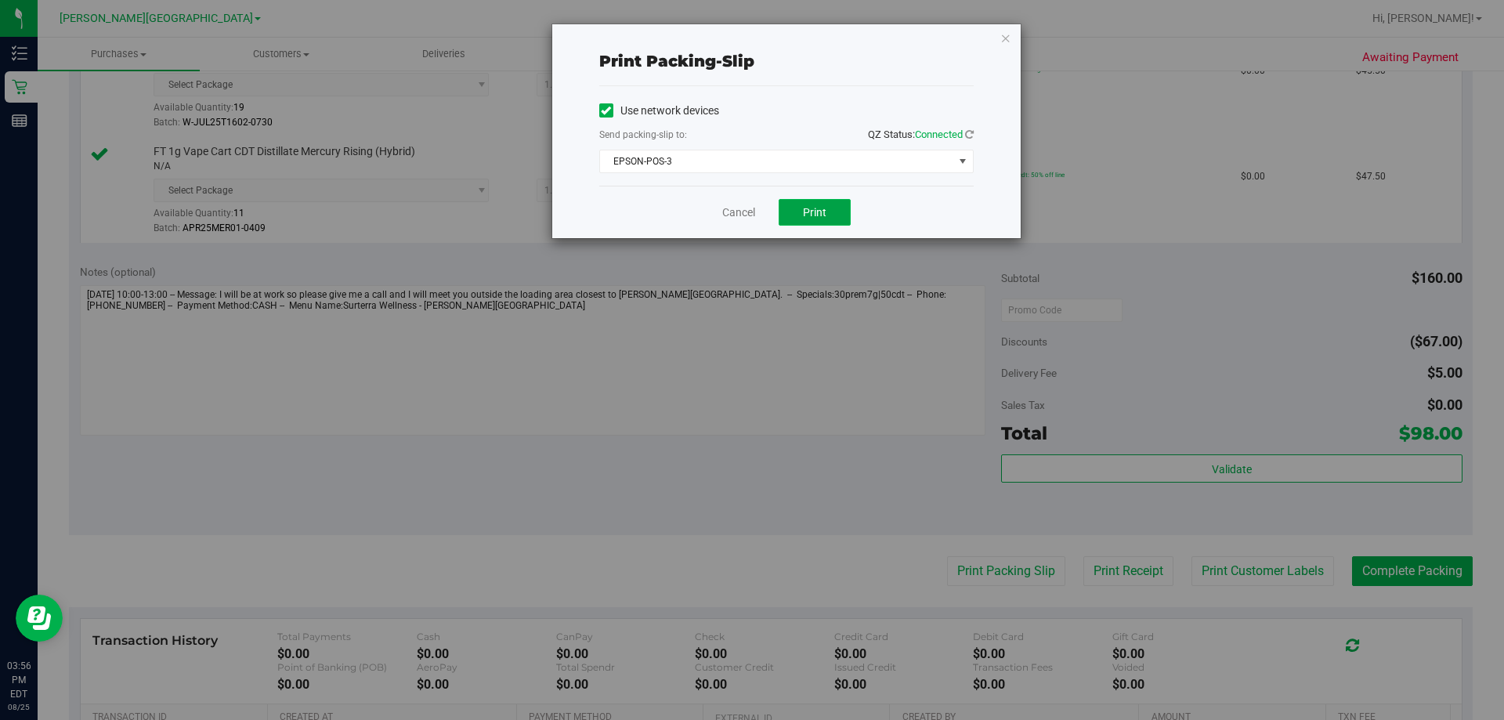
click at [758, 206] on span "Print" at bounding box center [814, 212] width 23 height 13
click at [758, 38] on icon "button" at bounding box center [1005, 37] width 11 height 19
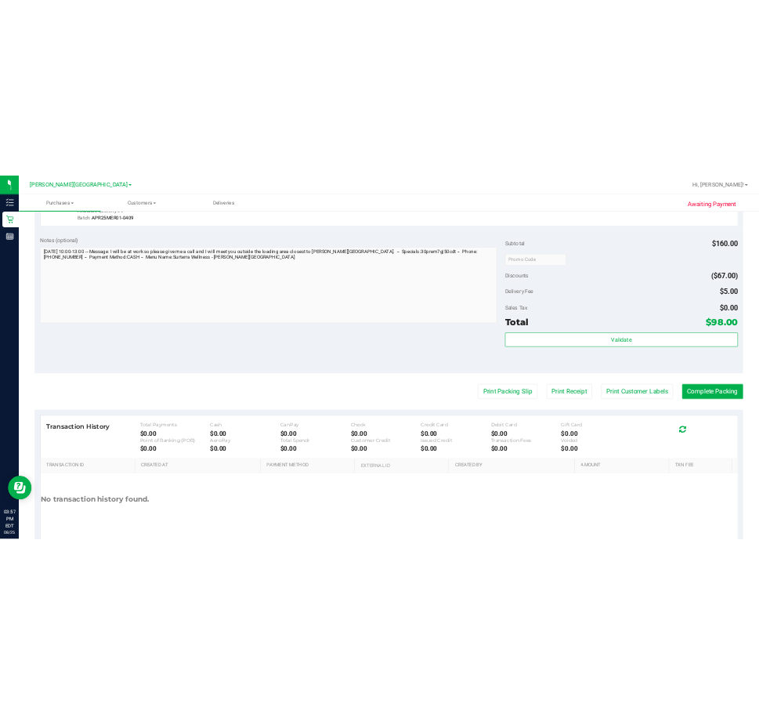
scroll to position [681, 0]
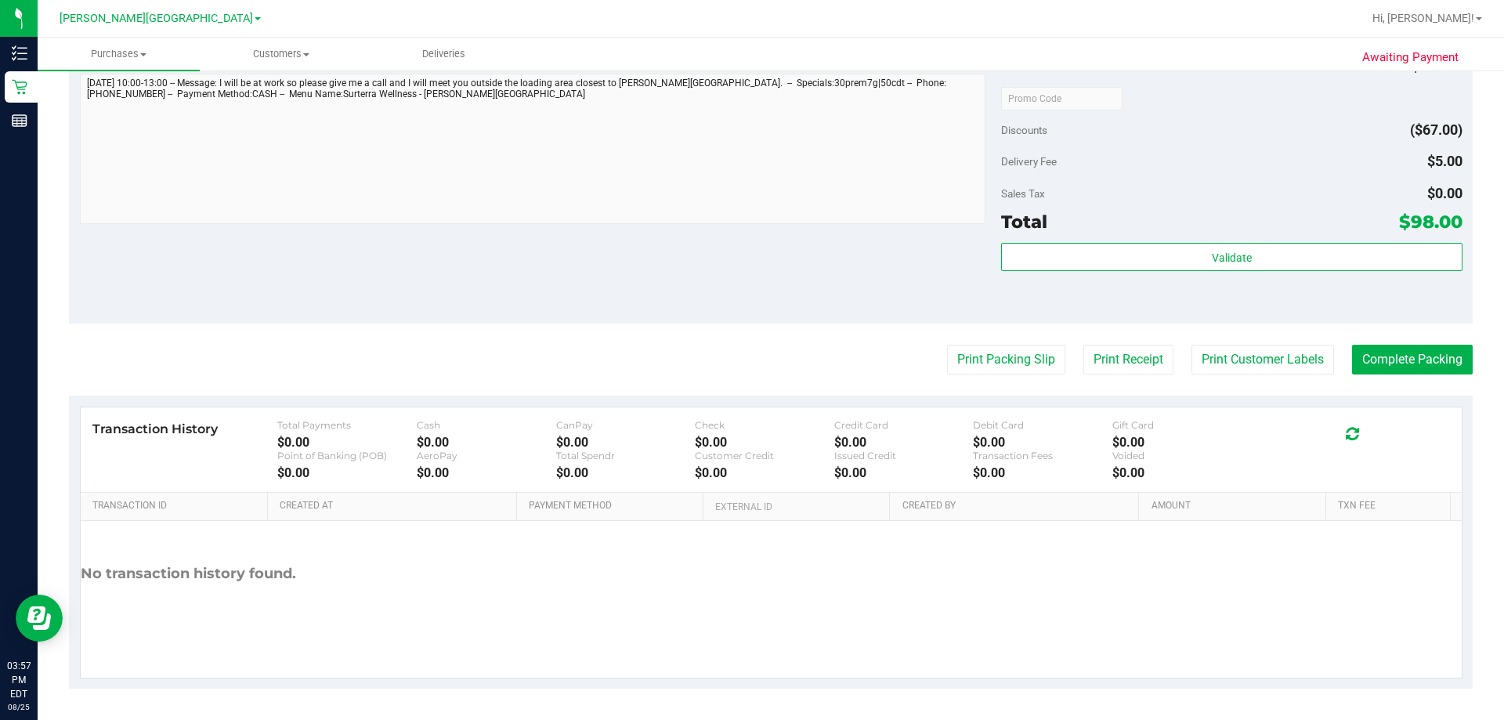
click at [758, 382] on purchase-details "Back Edit Purchase Cancel Purchase View Profile # 11844885 BioTrack ID: - Submi…" at bounding box center [771, 45] width 1404 height 1285
click at [758, 352] on button "Complete Packing" at bounding box center [1412, 360] width 121 height 30
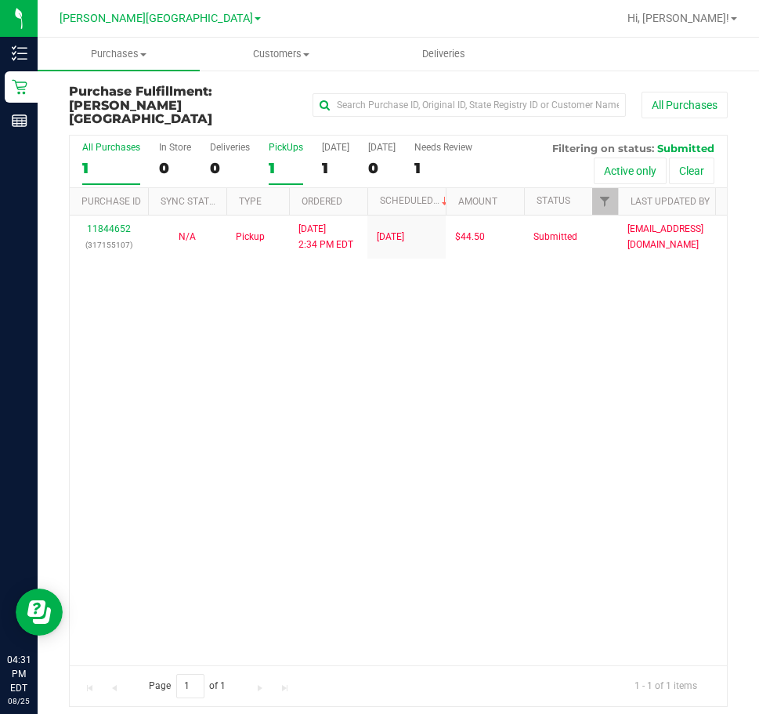
click at [270, 159] on div "1" at bounding box center [286, 168] width 34 height 18
click at [0, 0] on input "PickUps 1" at bounding box center [0, 0] width 0 height 0
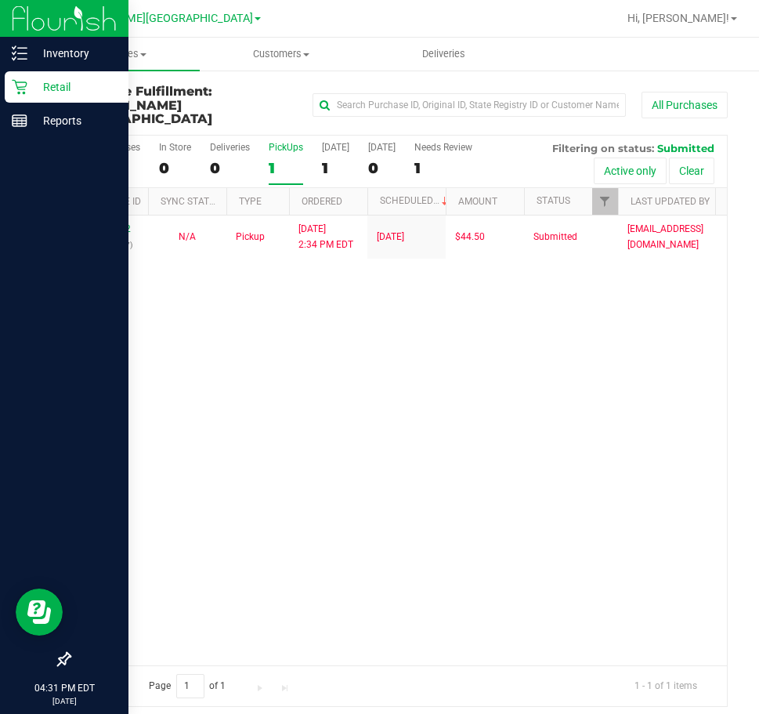
click at [30, 86] on p "Retail" at bounding box center [74, 87] width 94 height 19
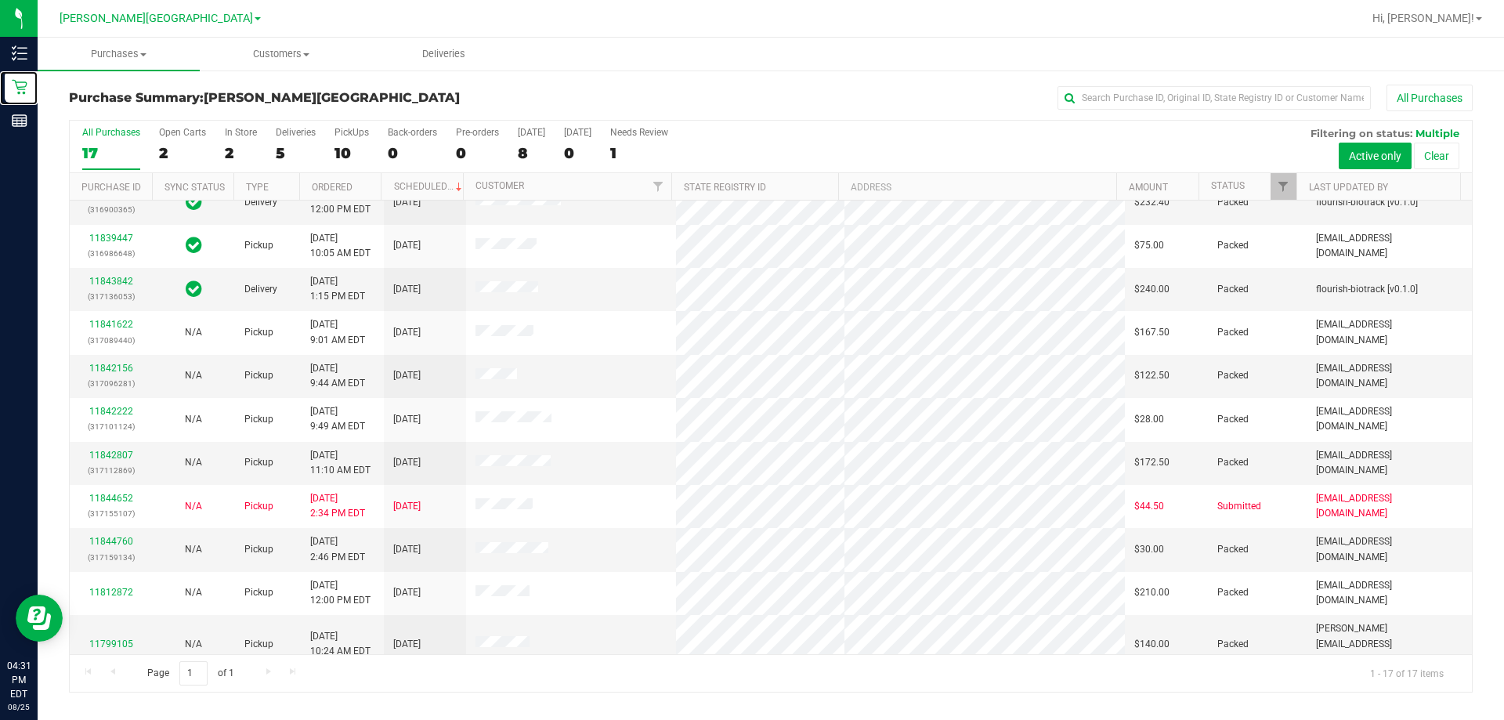
scroll to position [284, 0]
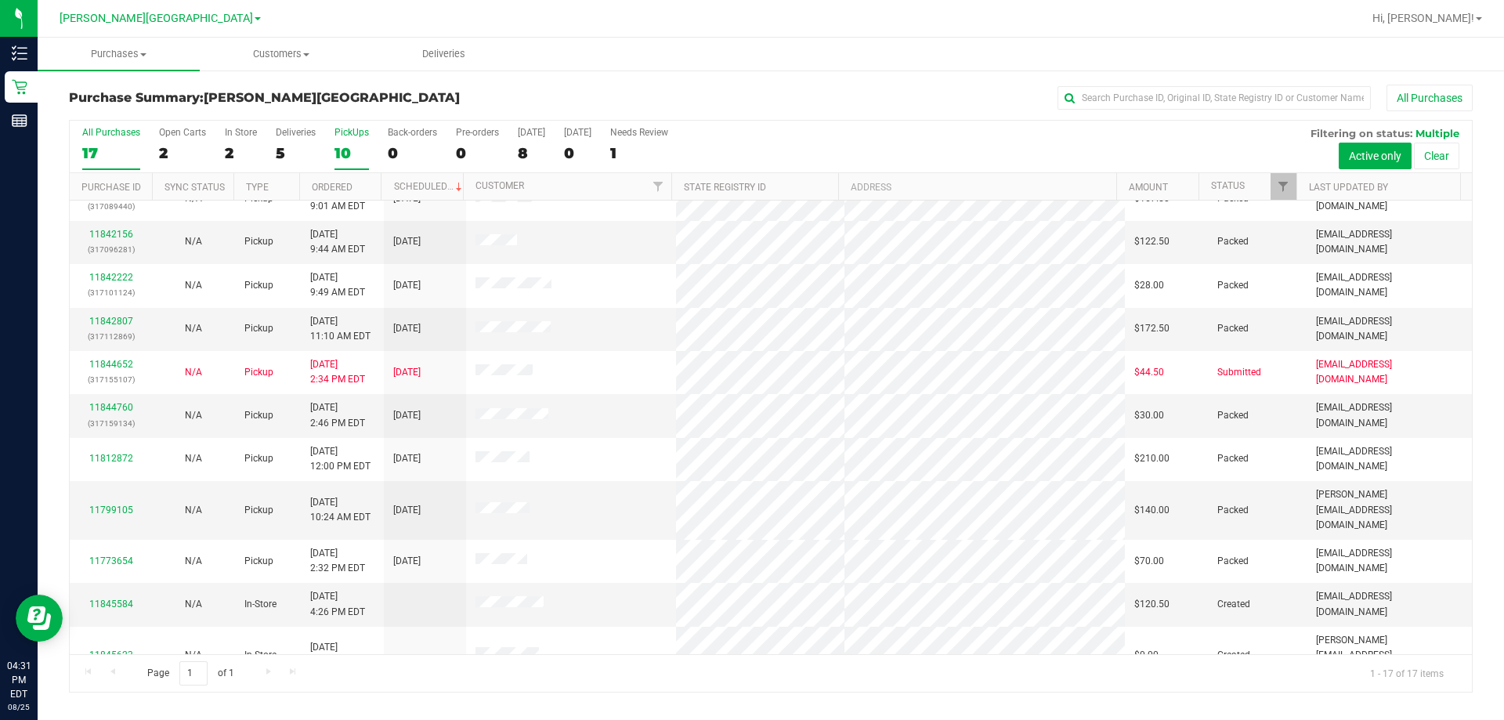
click at [343, 154] on div "10" at bounding box center [351, 153] width 34 height 18
click at [0, 0] on input "PickUps 10" at bounding box center [0, 0] width 0 height 0
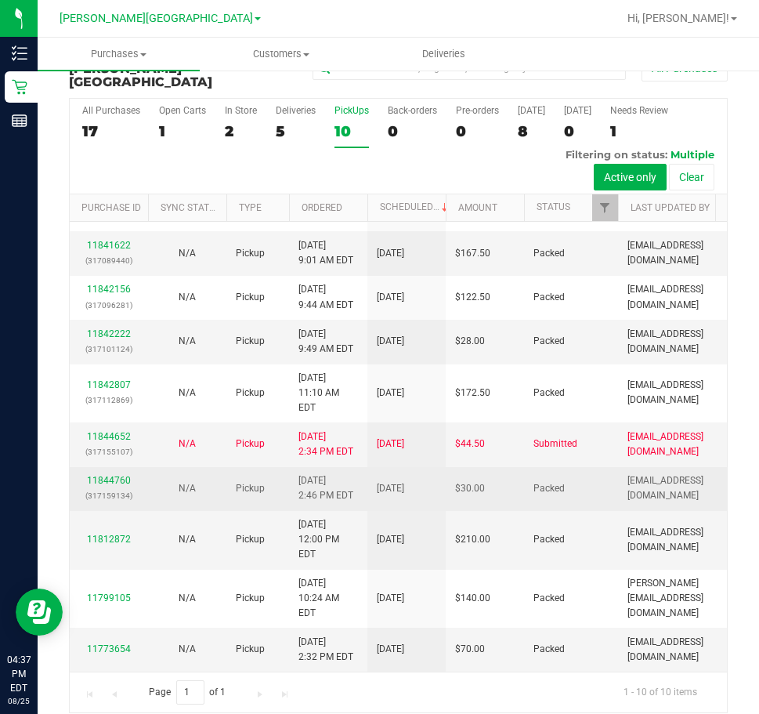
scroll to position [38, 0]
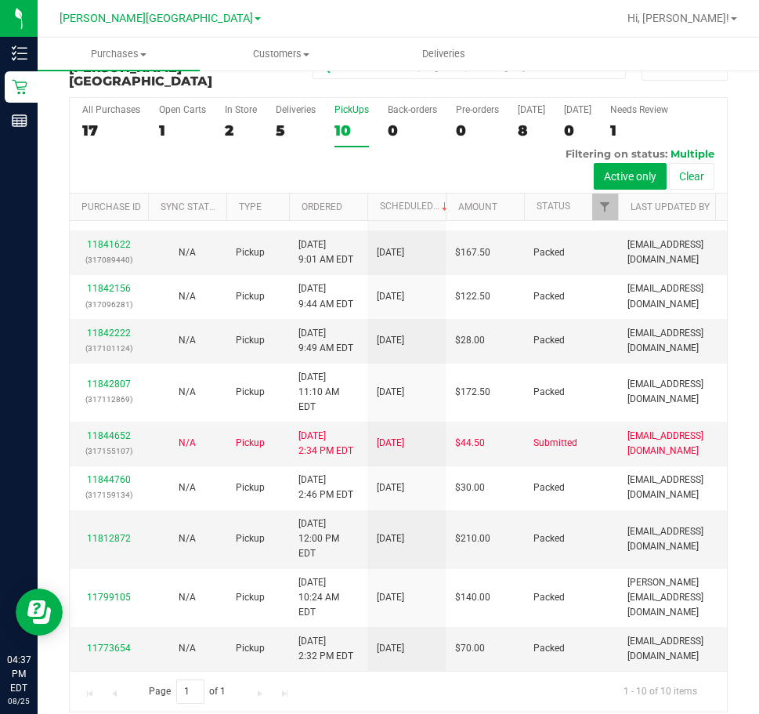
click at [345, 121] on div "10" at bounding box center [351, 130] width 34 height 18
click at [0, 0] on input "PickUps 10" at bounding box center [0, 0] width 0 height 0
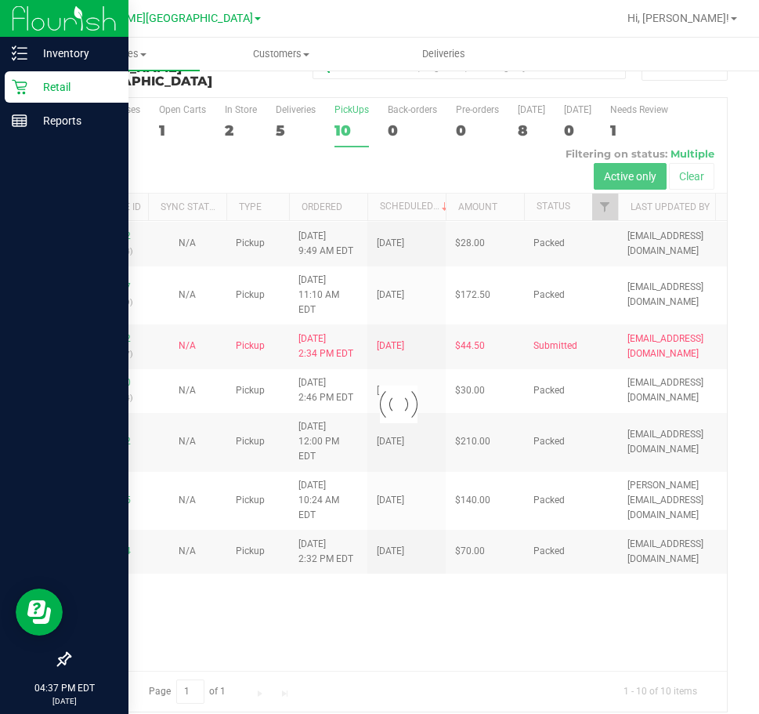
click at [27, 85] on icon at bounding box center [19, 87] width 15 height 15
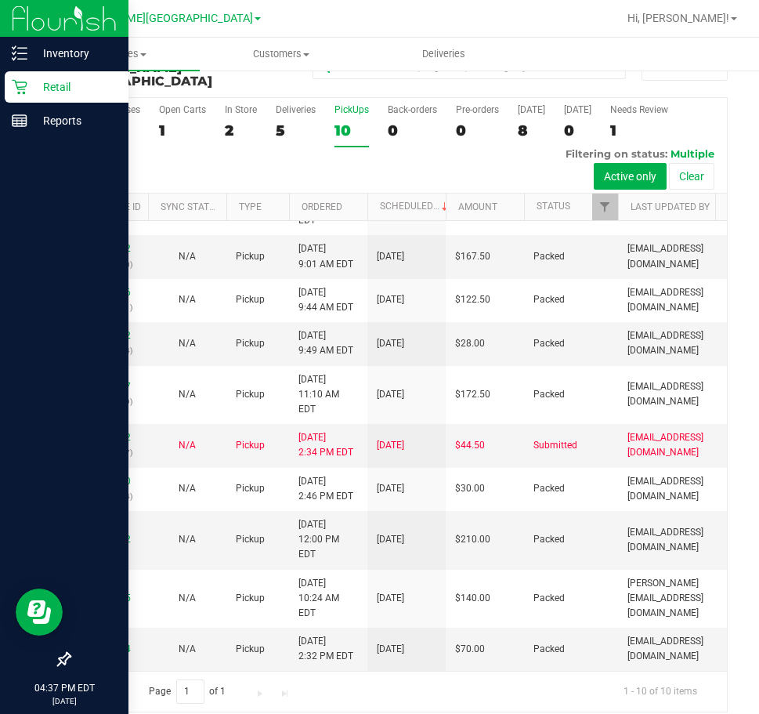
scroll to position [0, 0]
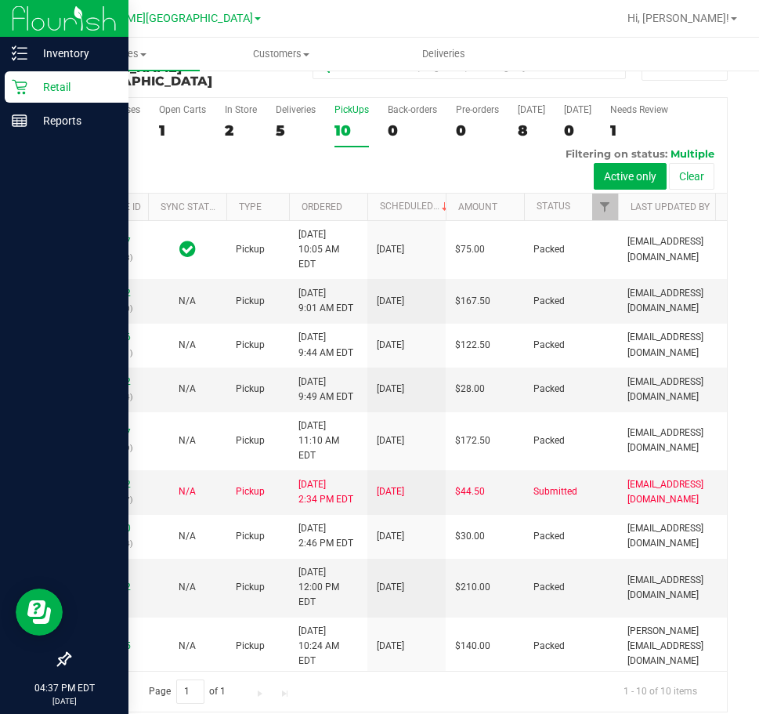
click at [27, 85] on p "Retail" at bounding box center [74, 87] width 94 height 19
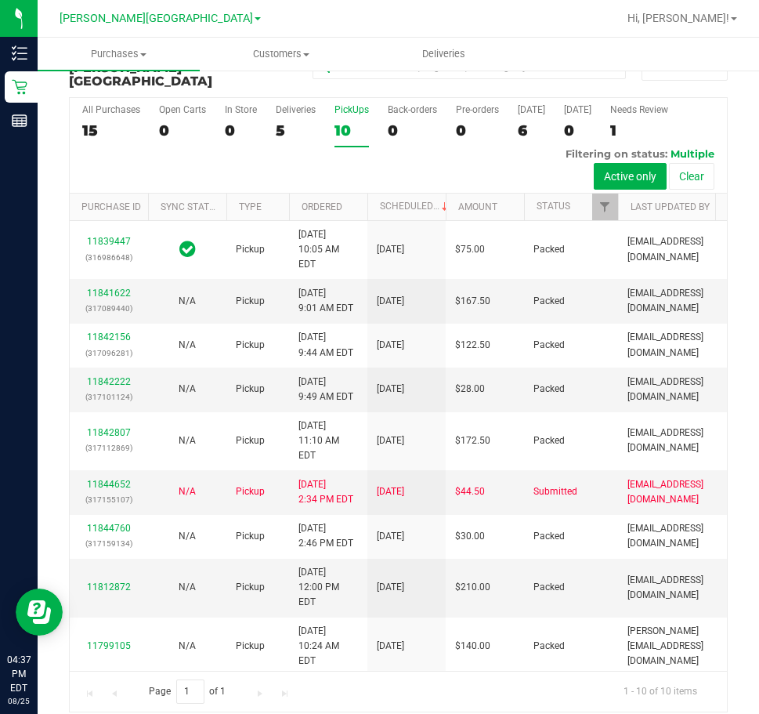
click at [345, 121] on div "10" at bounding box center [351, 130] width 34 height 18
click at [0, 0] on input "PickUps 10" at bounding box center [0, 0] width 0 height 0
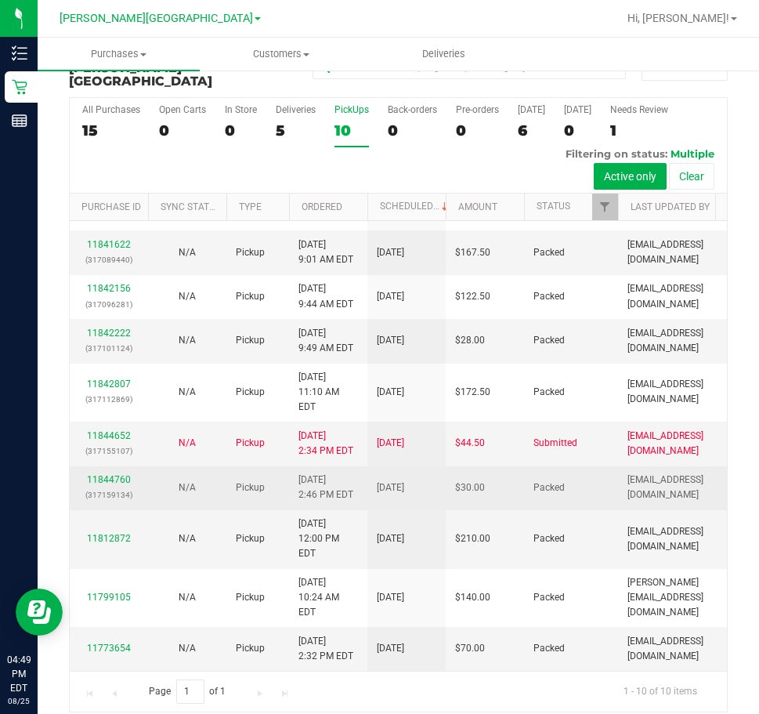
scroll to position [146, 0]
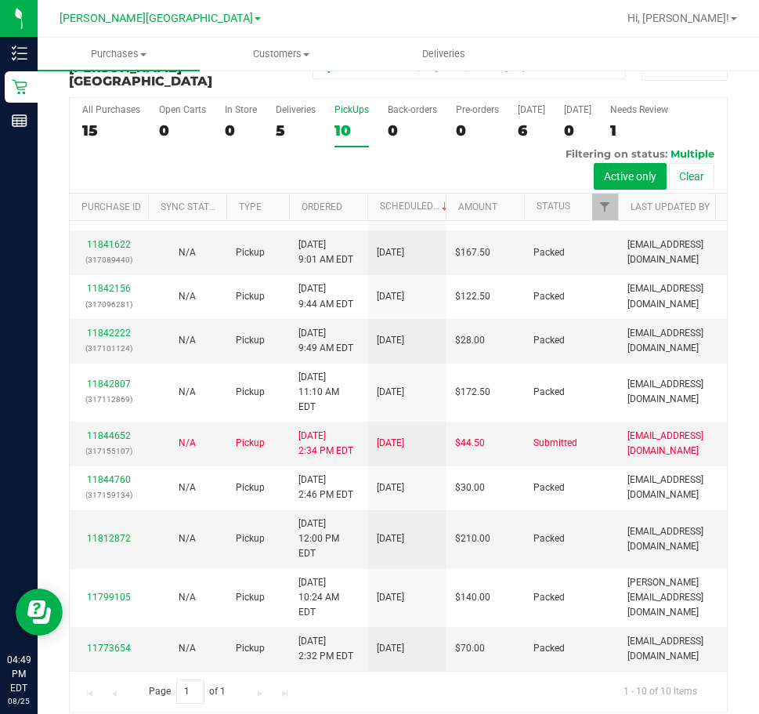
click at [337, 121] on div "10" at bounding box center [351, 130] width 34 height 18
click at [0, 0] on input "PickUps 10" at bounding box center [0, 0] width 0 height 0
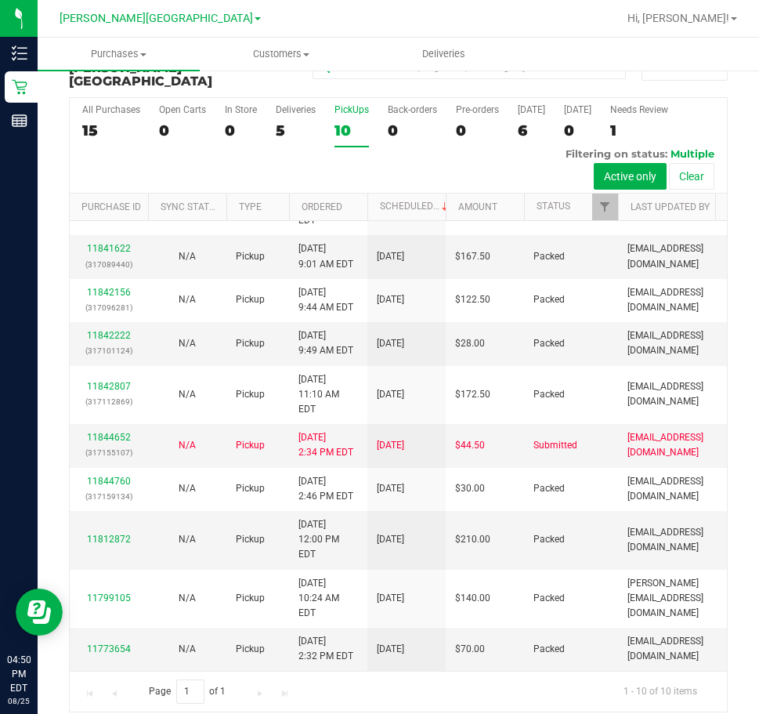
scroll to position [0, 0]
